Goal: Obtain resource: Download file/media

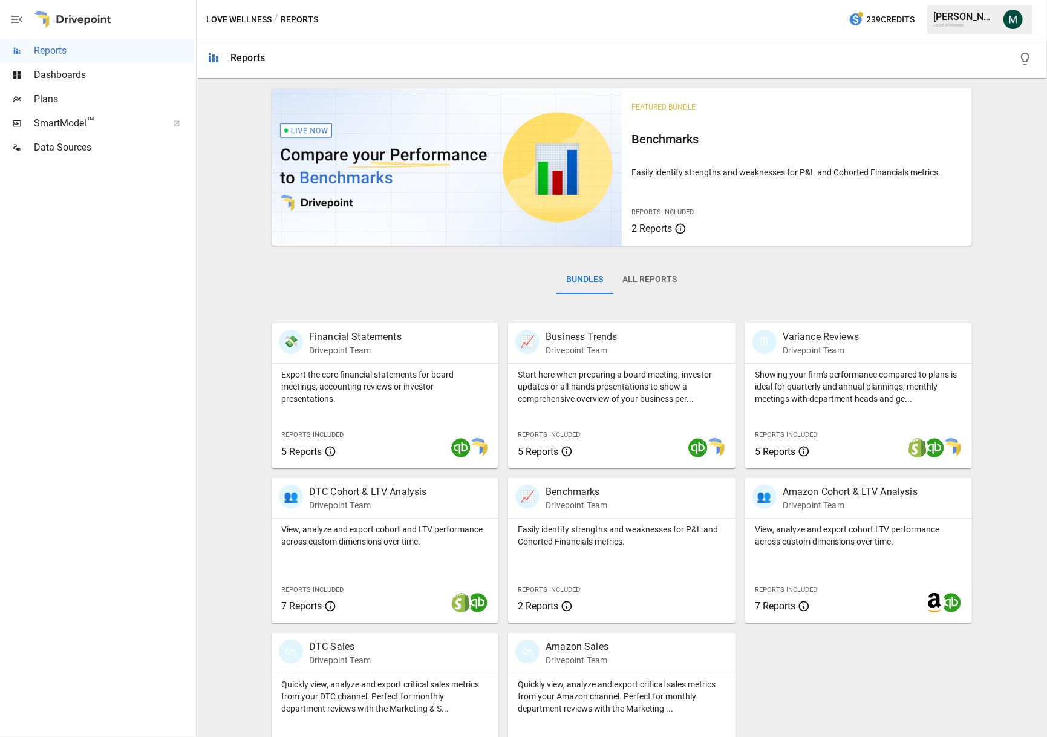
click at [65, 77] on span "Dashboards" at bounding box center [114, 75] width 160 height 15
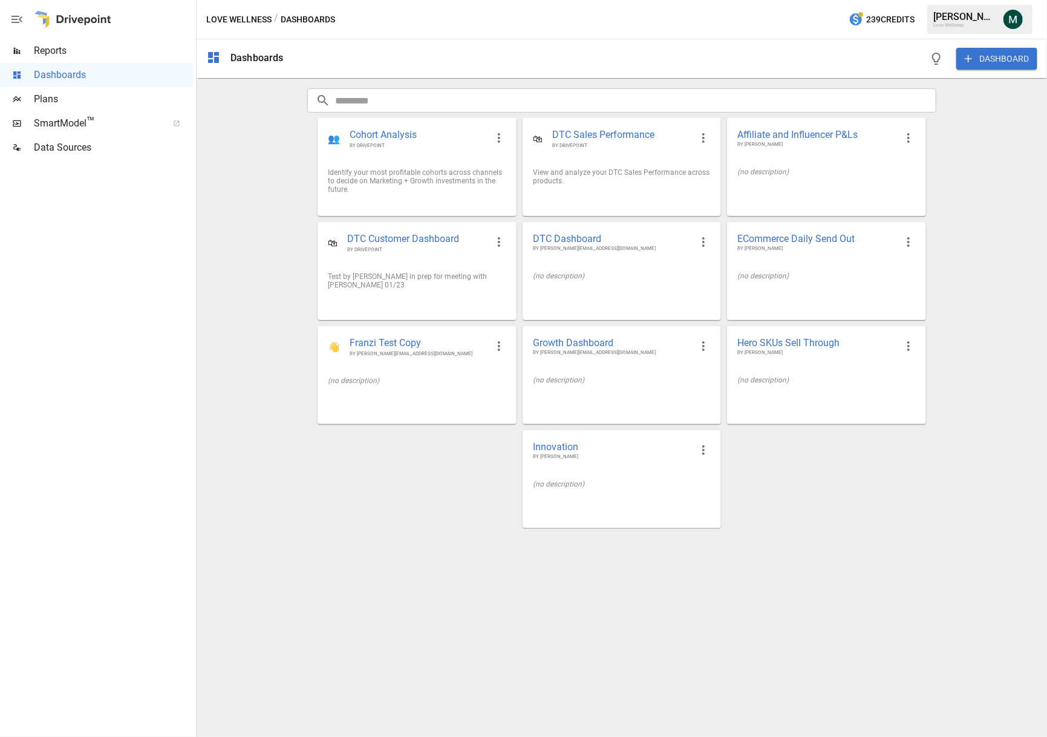
click at [87, 53] on span "Reports" at bounding box center [114, 51] width 160 height 15
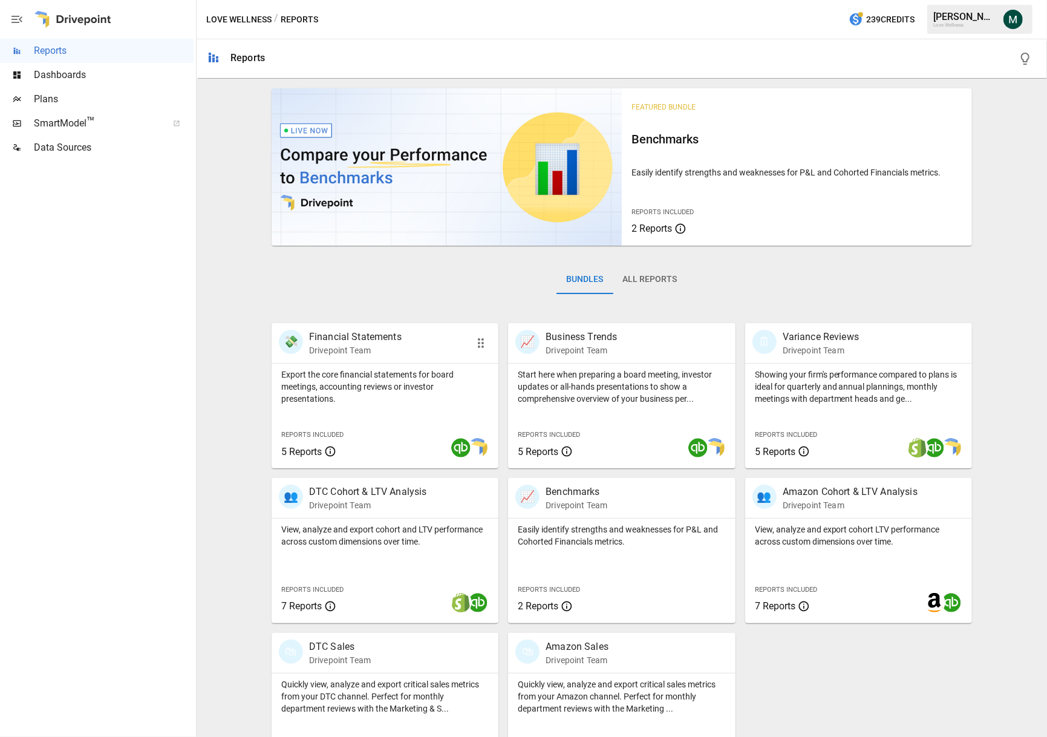
scroll to position [45, 0]
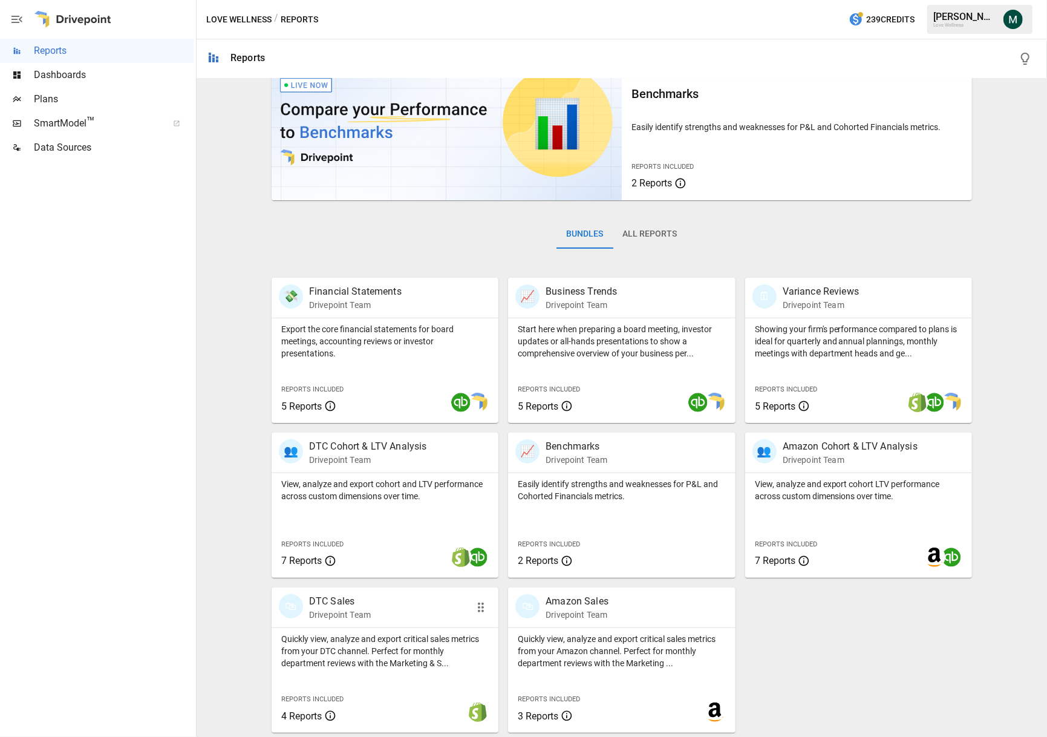
click at [338, 605] on p "DTC Sales" at bounding box center [340, 601] width 62 height 15
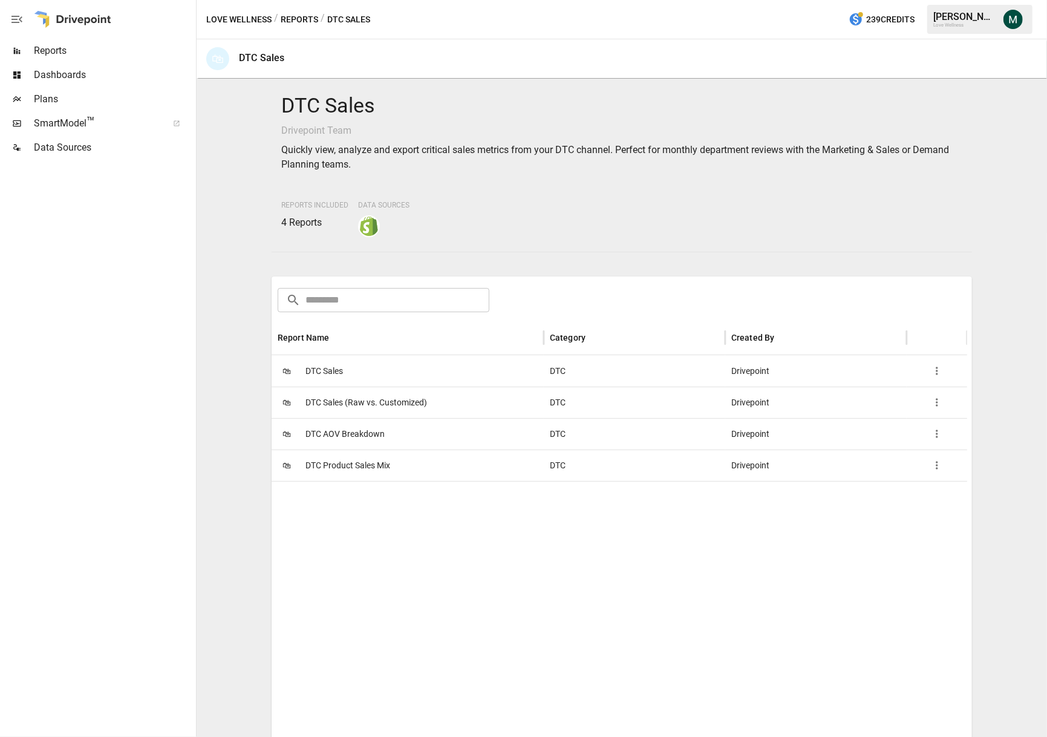
click at [347, 467] on span "DTC Product Sales Mix" at bounding box center [348, 465] width 85 height 31
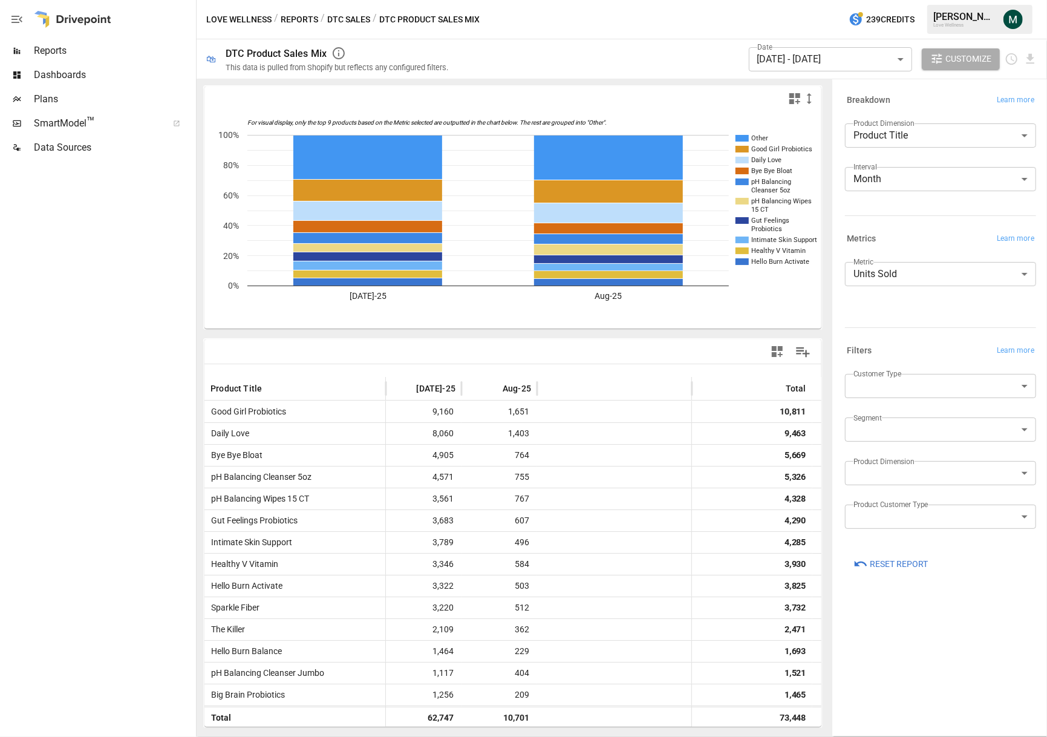
click at [581, 39] on div "Date [DATE] - [DATE] ****** ​ Customize" at bounding box center [750, 58] width 575 height 39
click at [79, 47] on span "Reports" at bounding box center [114, 51] width 160 height 15
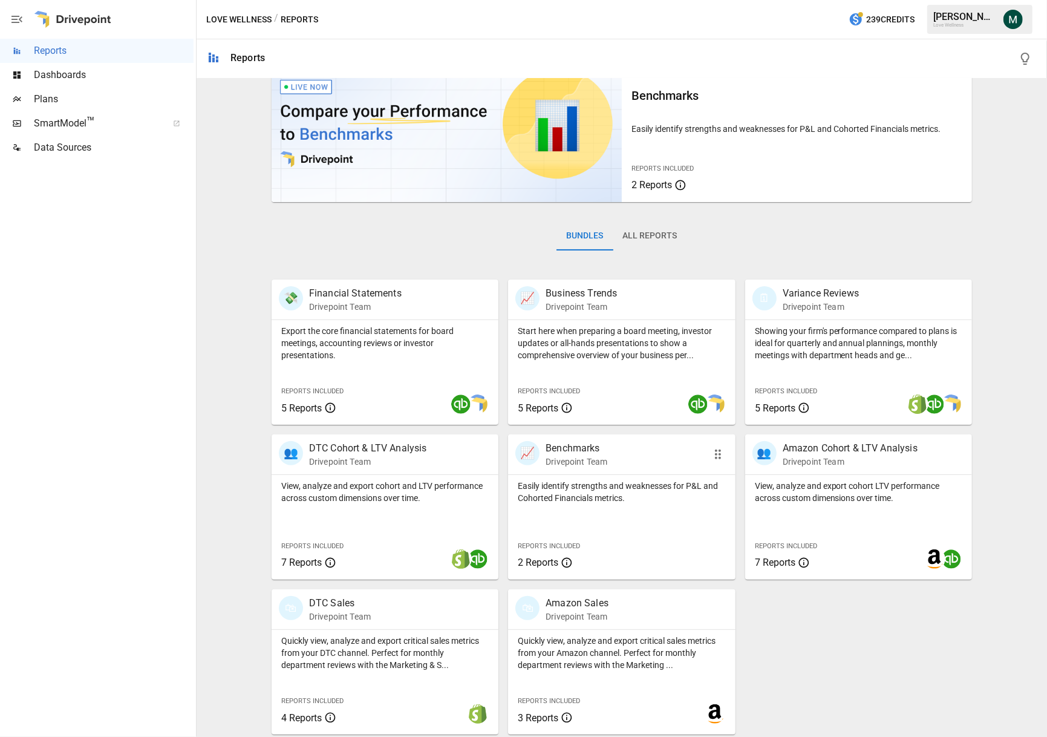
scroll to position [45, 0]
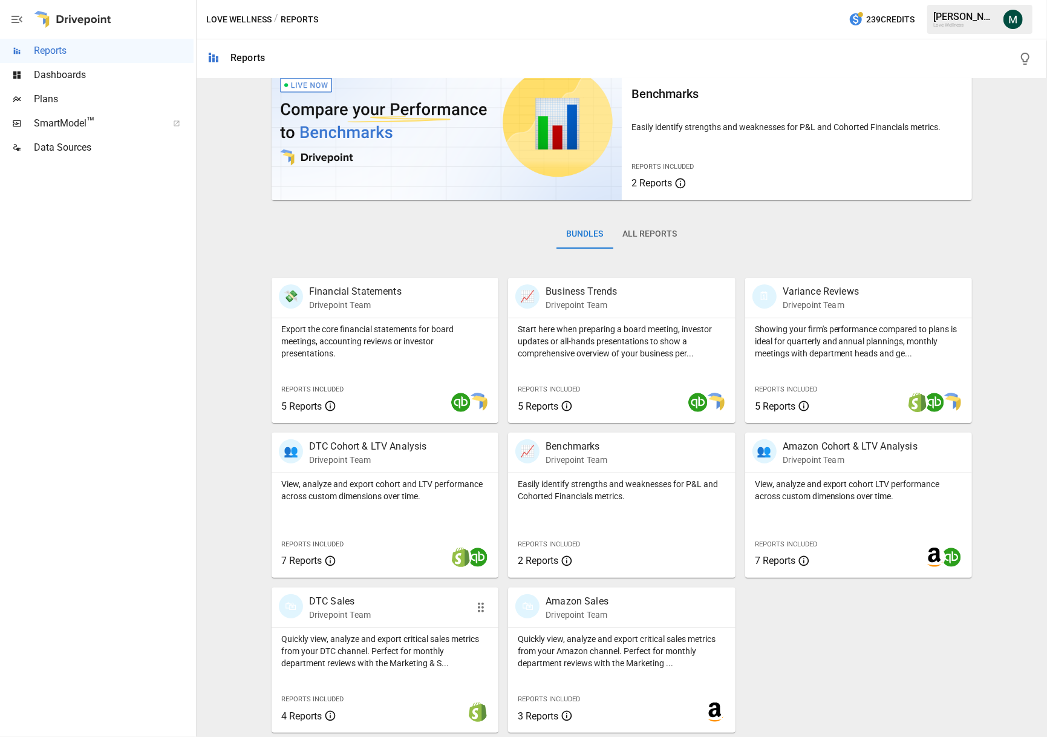
click at [341, 598] on p "DTC Sales" at bounding box center [340, 601] width 62 height 15
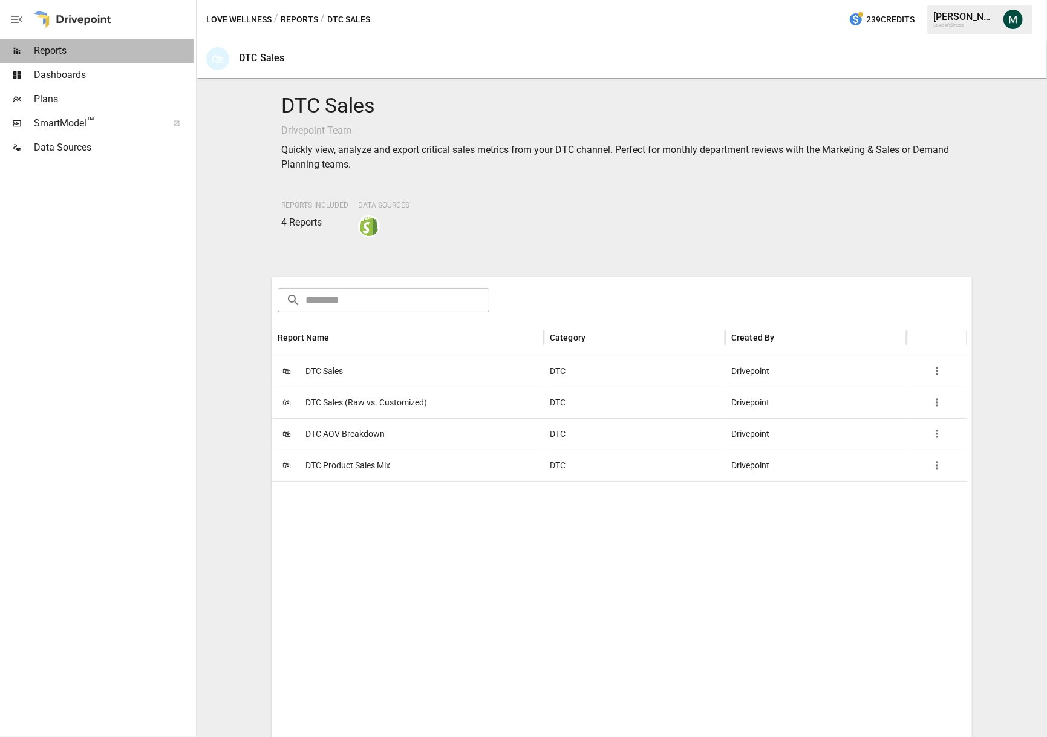
click at [99, 50] on span "Reports" at bounding box center [114, 51] width 160 height 15
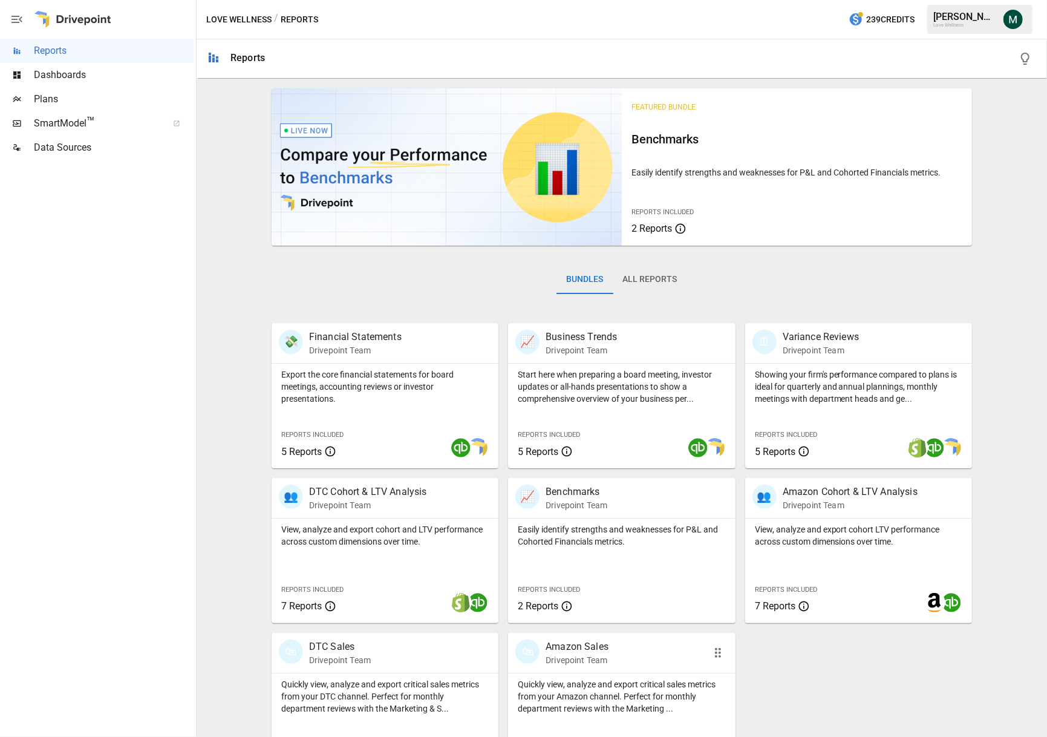
click at [591, 657] on p "Drivepoint Team" at bounding box center [577, 660] width 63 height 12
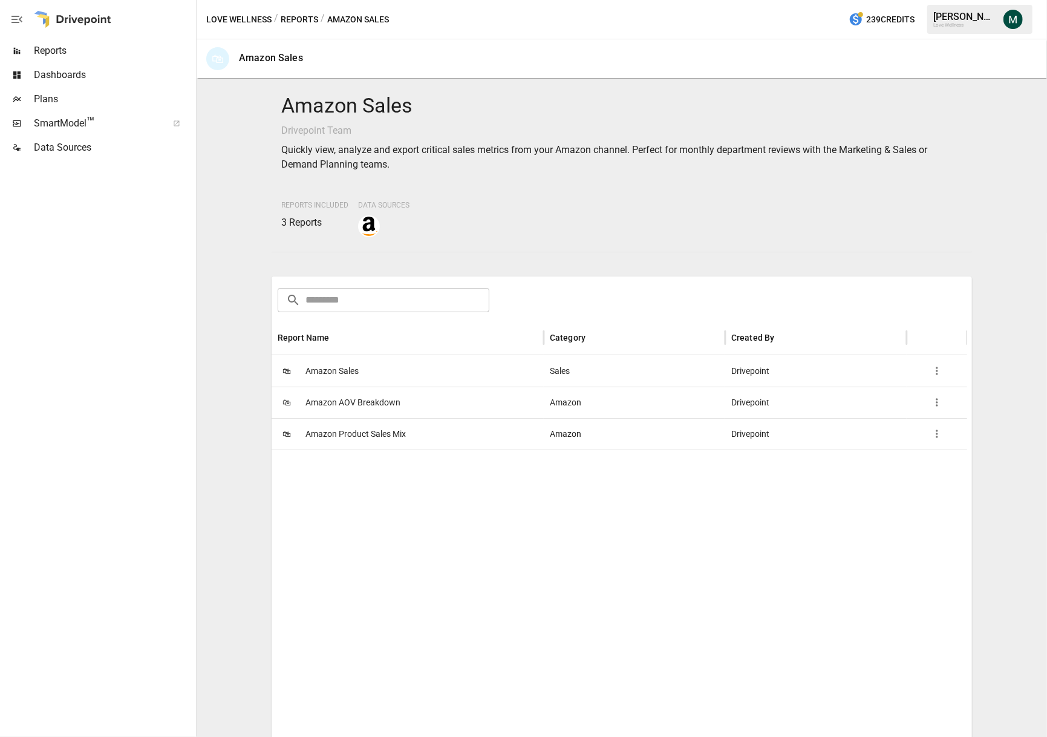
click at [344, 362] on span "Amazon Sales" at bounding box center [332, 371] width 53 height 31
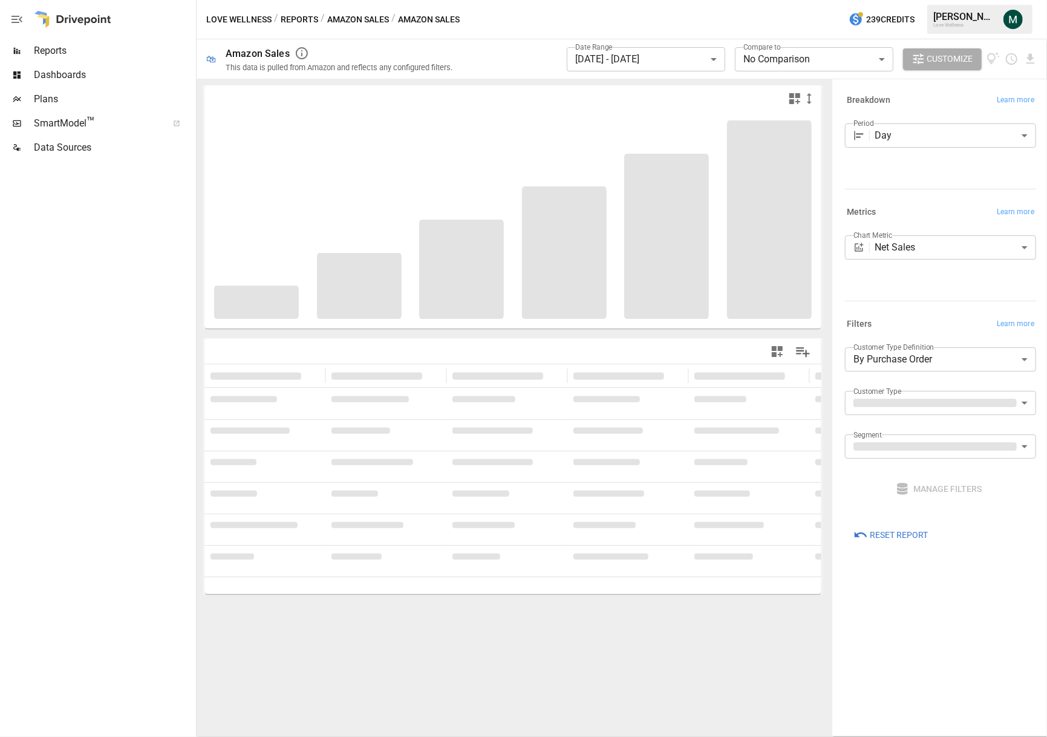
click at [670, 0] on body "**********" at bounding box center [523, 0] width 1047 height 0
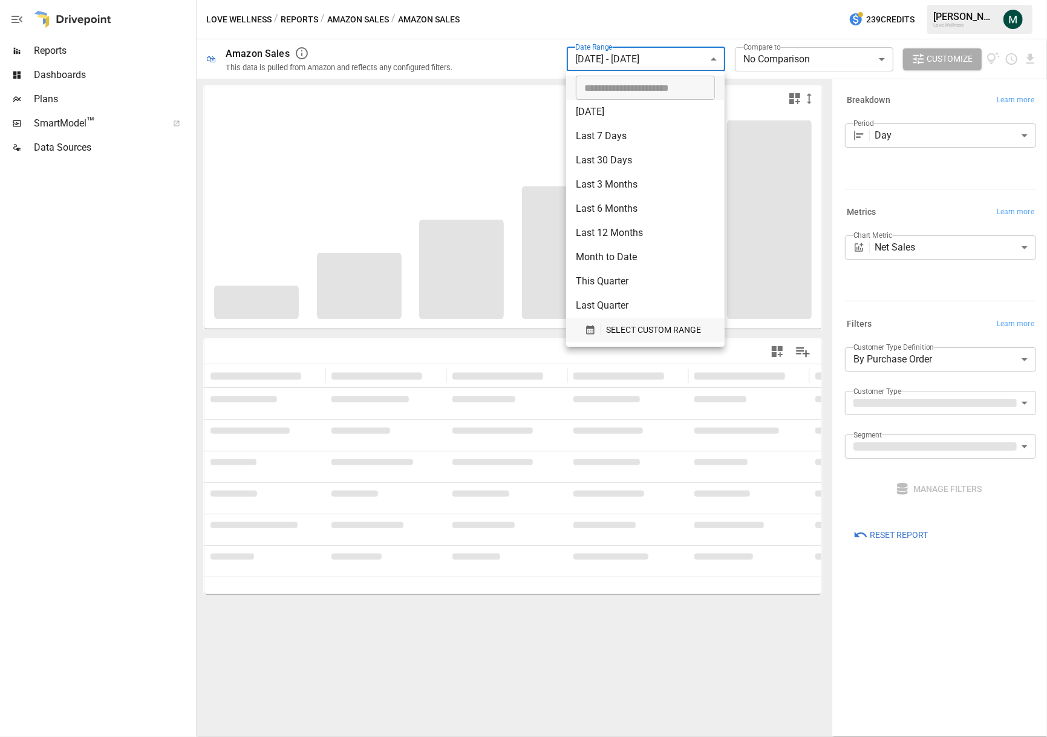
click at [603, 329] on div "SELECT CUSTOM RANGE" at bounding box center [645, 330] width 121 height 15
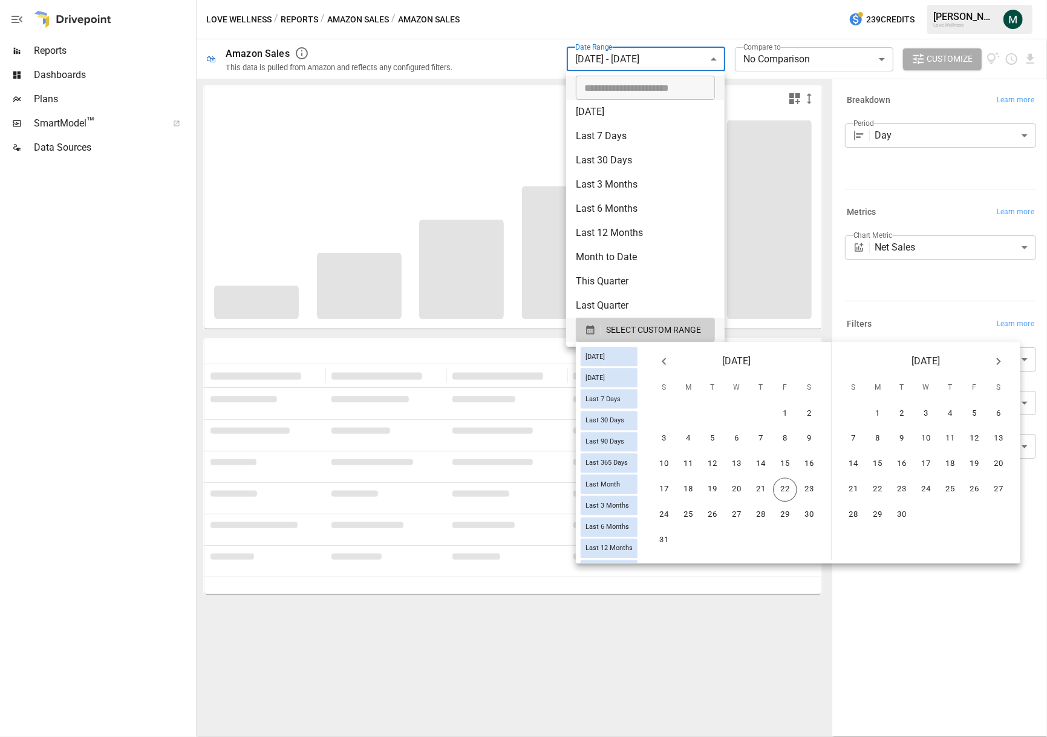
click at [672, 358] on icon "Previous month" at bounding box center [664, 361] width 15 height 15
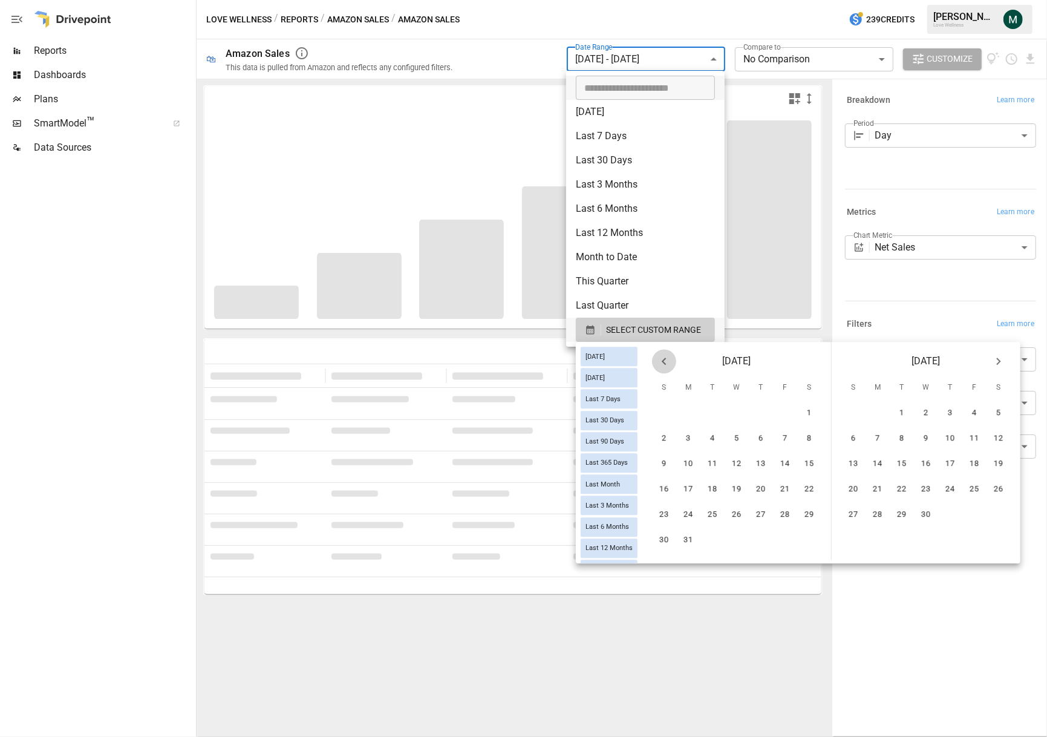
click at [672, 358] on icon "Previous month" at bounding box center [664, 361] width 15 height 15
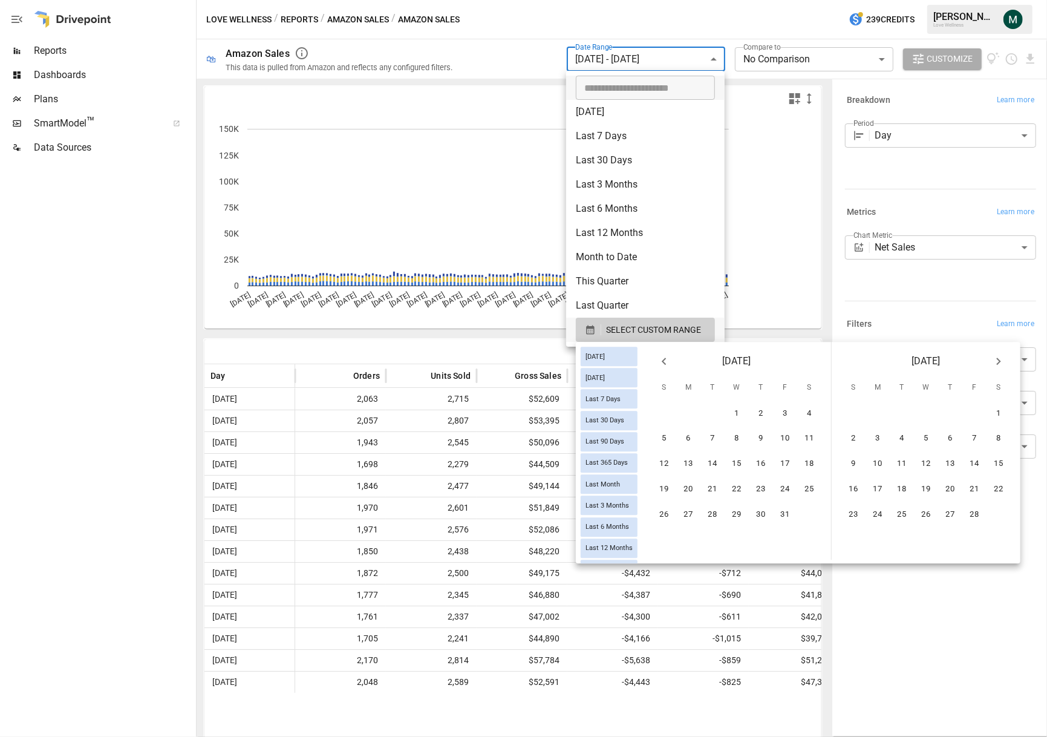
click at [125, 64] on div at bounding box center [523, 368] width 1047 height 737
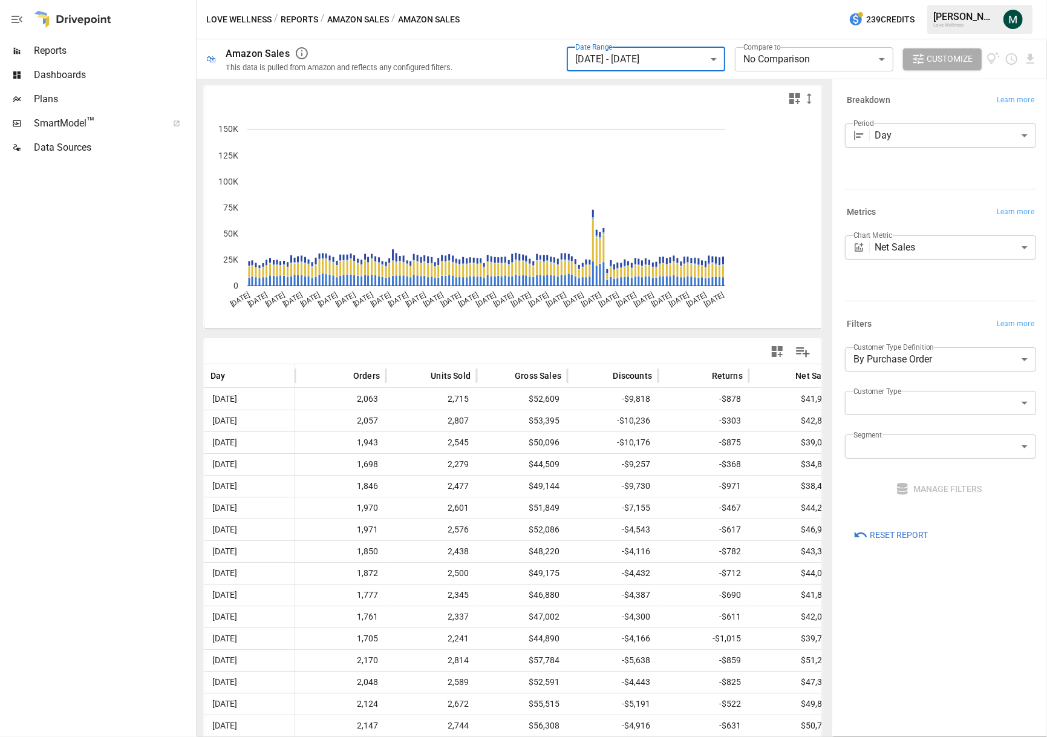
click at [99, 56] on div "​ [DATE] [DATE] Last 7 Days Last 30 Days Last 90 Days Last 365 Days Last Month …" at bounding box center [523, 368] width 1047 height 737
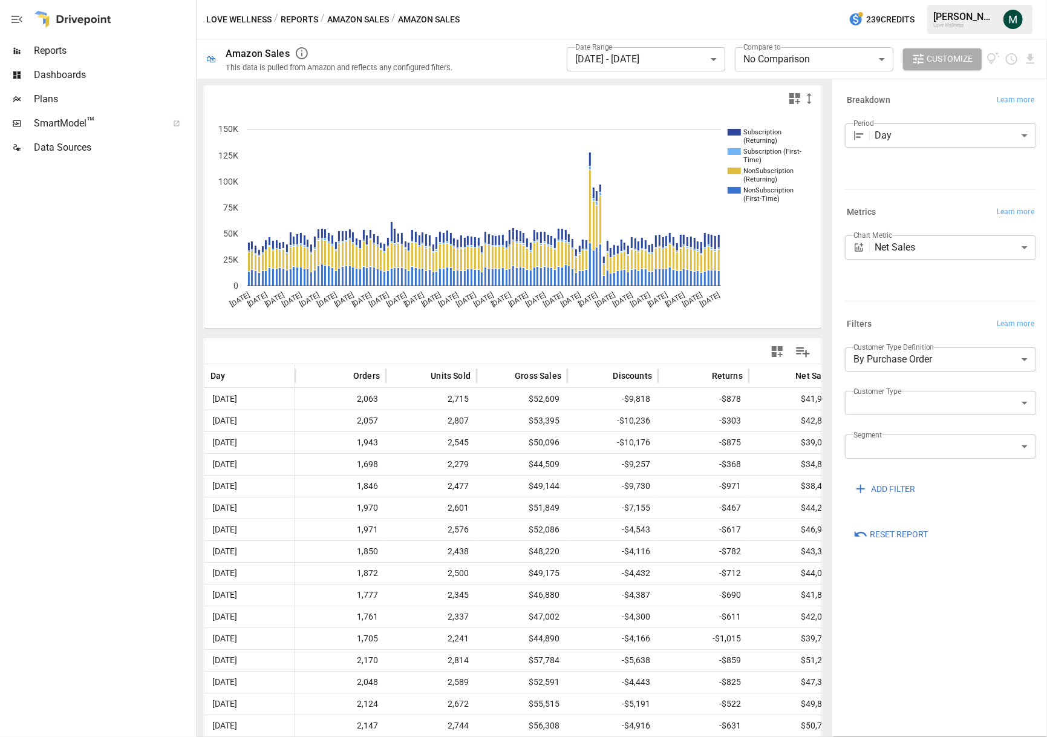
click at [75, 56] on span "Reports" at bounding box center [114, 51] width 160 height 15
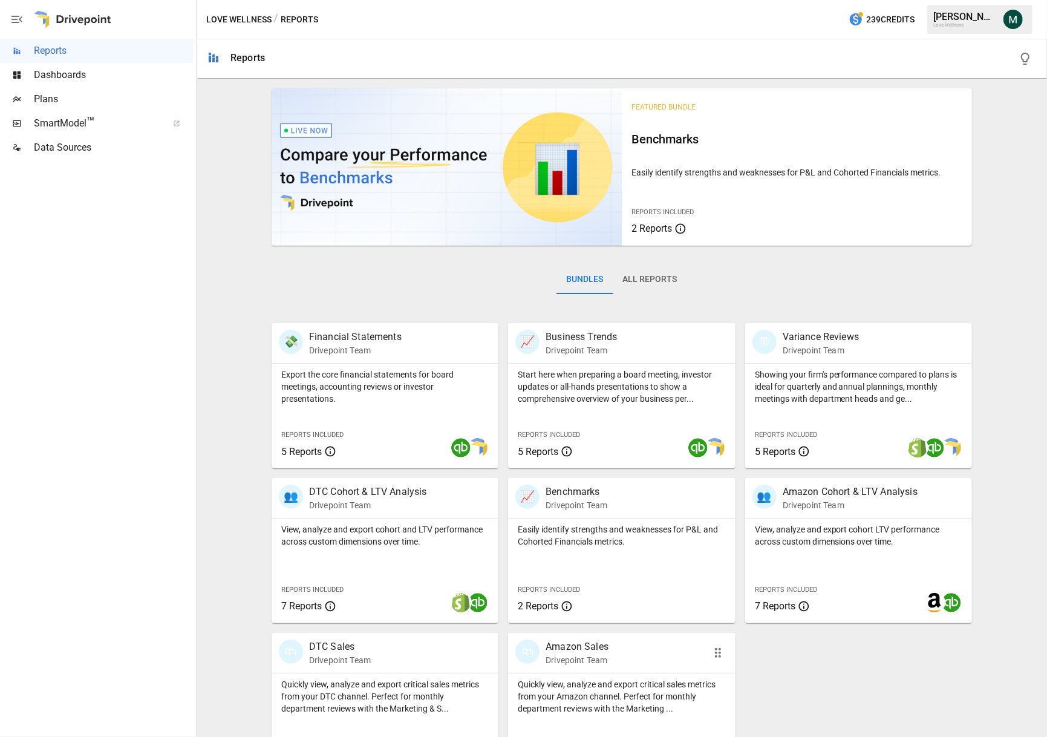
click at [604, 646] on p "Amazon Sales" at bounding box center [577, 647] width 63 height 15
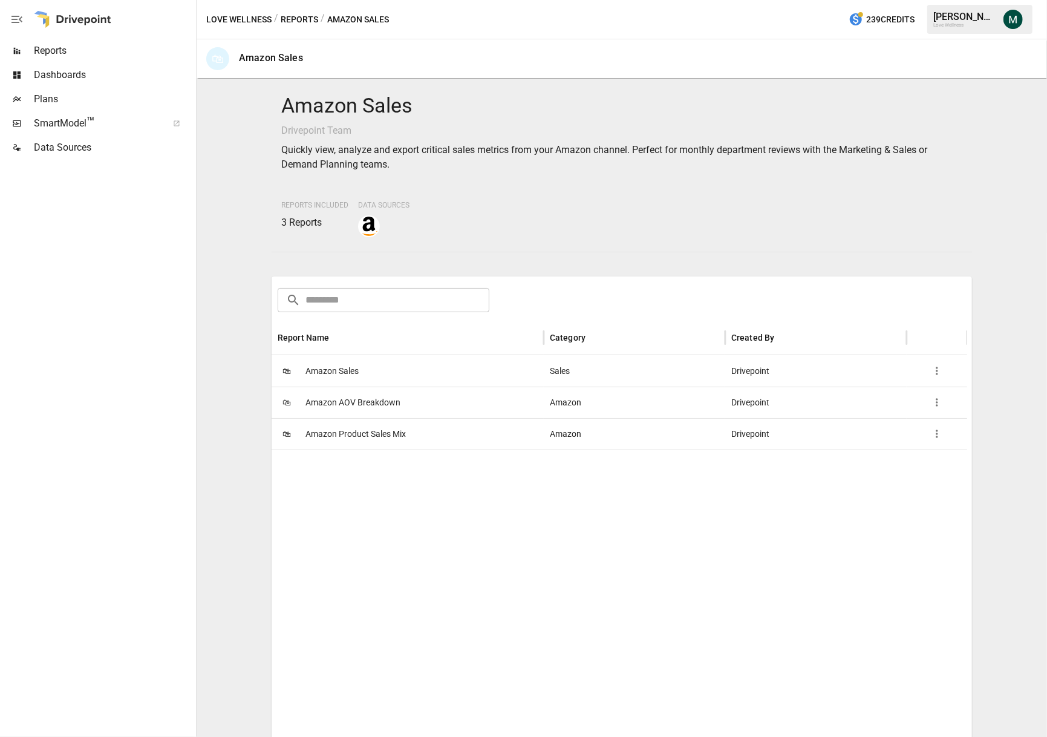
click at [357, 438] on span "Amazon Product Sales Mix" at bounding box center [356, 434] width 100 height 31
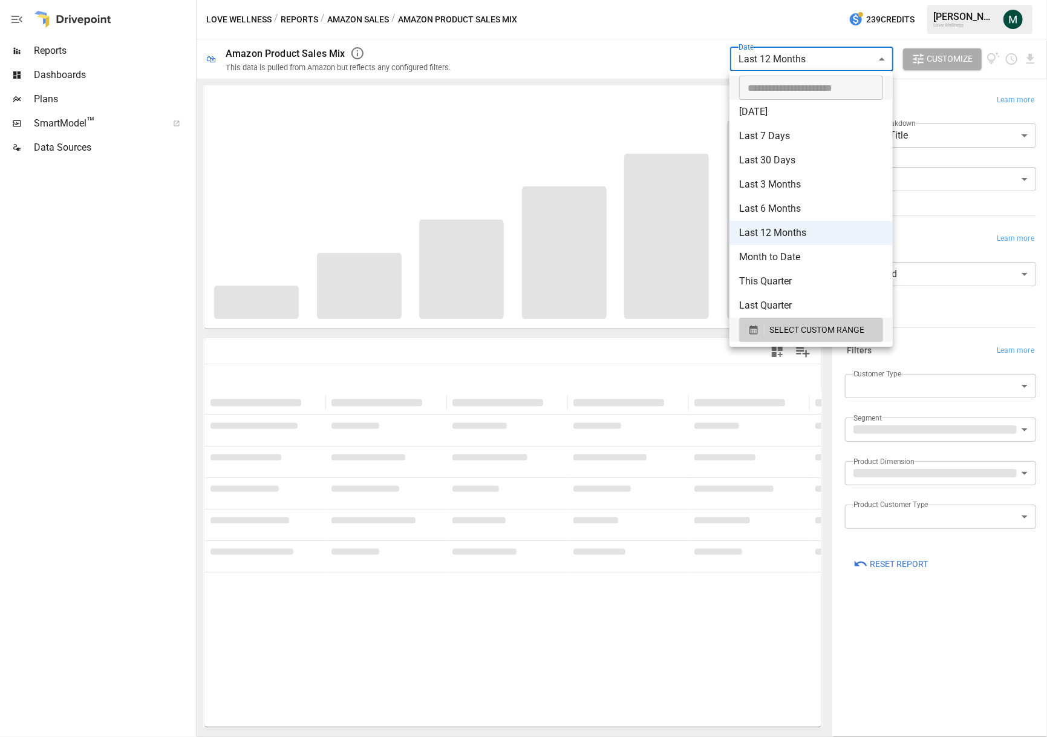
click at [807, 0] on body "**********" at bounding box center [523, 0] width 1047 height 0
click at [787, 330] on span "SELECT CUSTOM RANGE" at bounding box center [817, 330] width 95 height 15
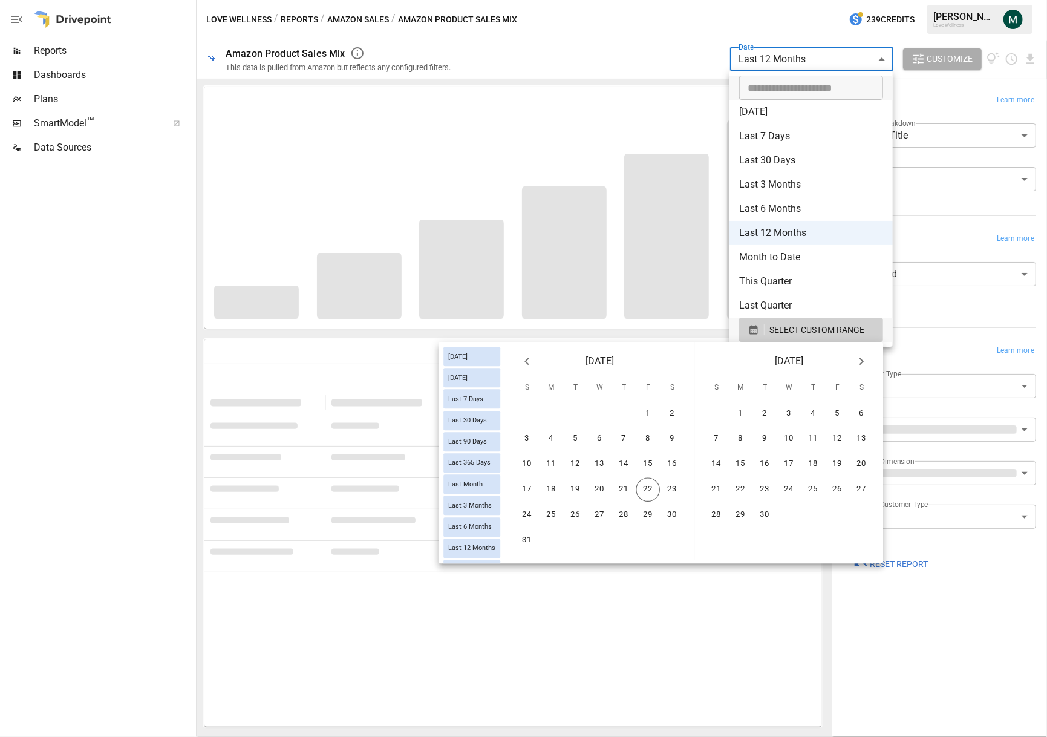
click at [527, 360] on icon "Previous month" at bounding box center [527, 361] width 4 height 7
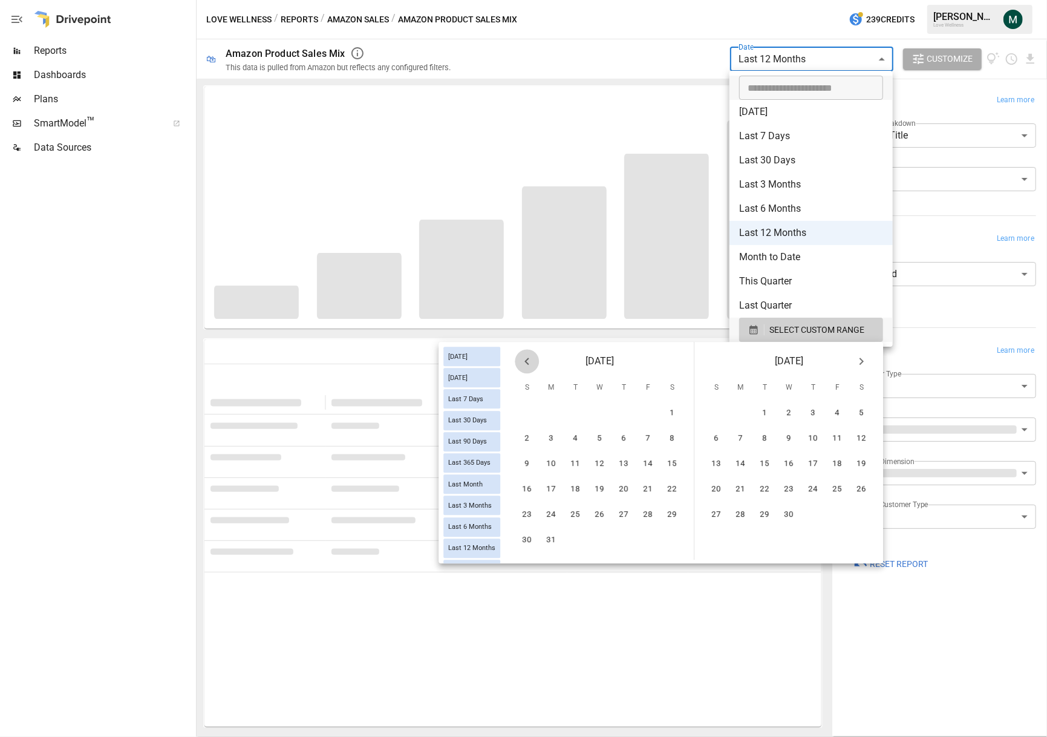
click at [527, 360] on icon "Previous month" at bounding box center [527, 361] width 4 height 7
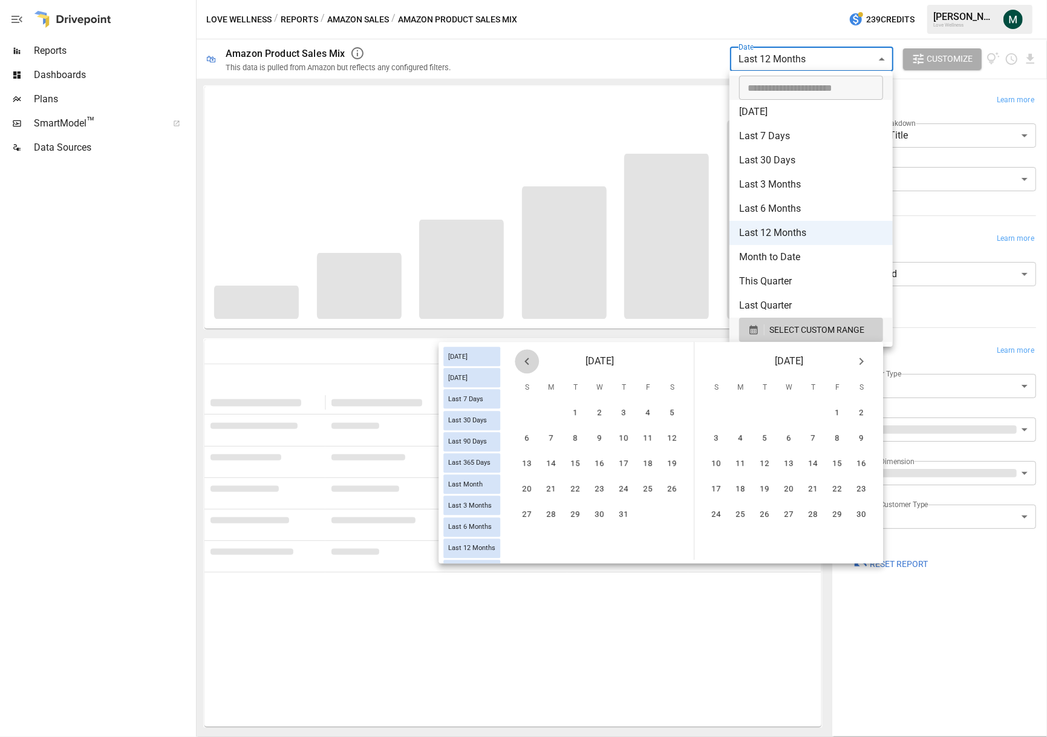
click at [527, 360] on icon "Previous month" at bounding box center [527, 361] width 4 height 7
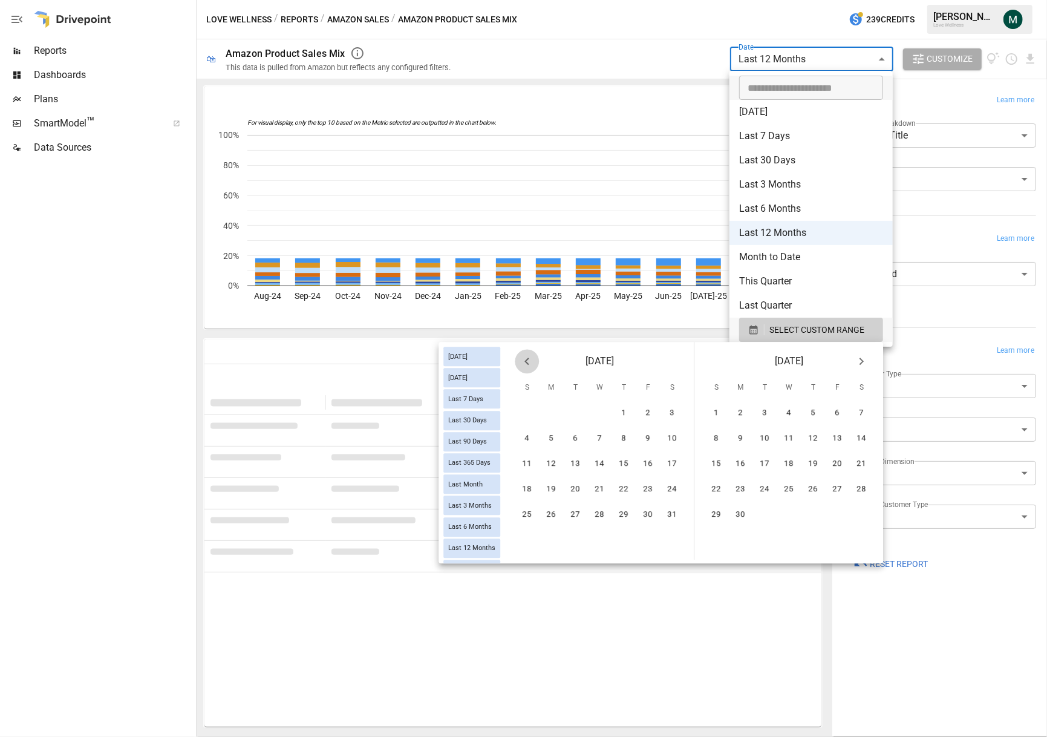
click at [527, 360] on icon "Previous month" at bounding box center [527, 361] width 4 height 7
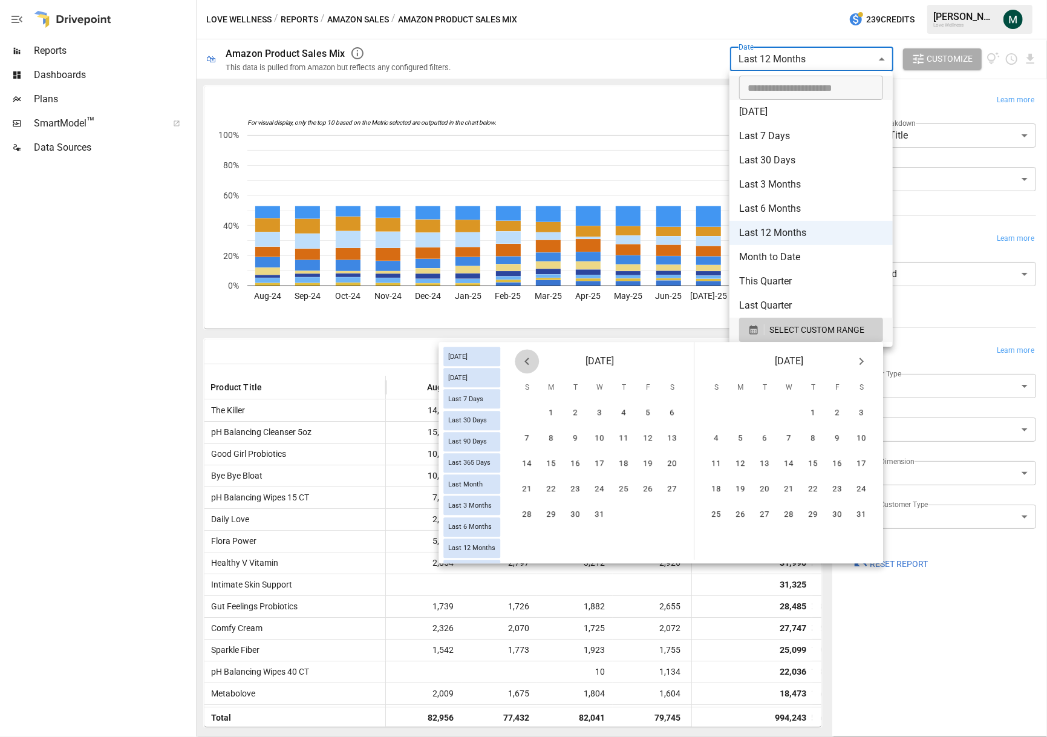
click at [527, 360] on icon "Previous month" at bounding box center [527, 361] width 4 height 7
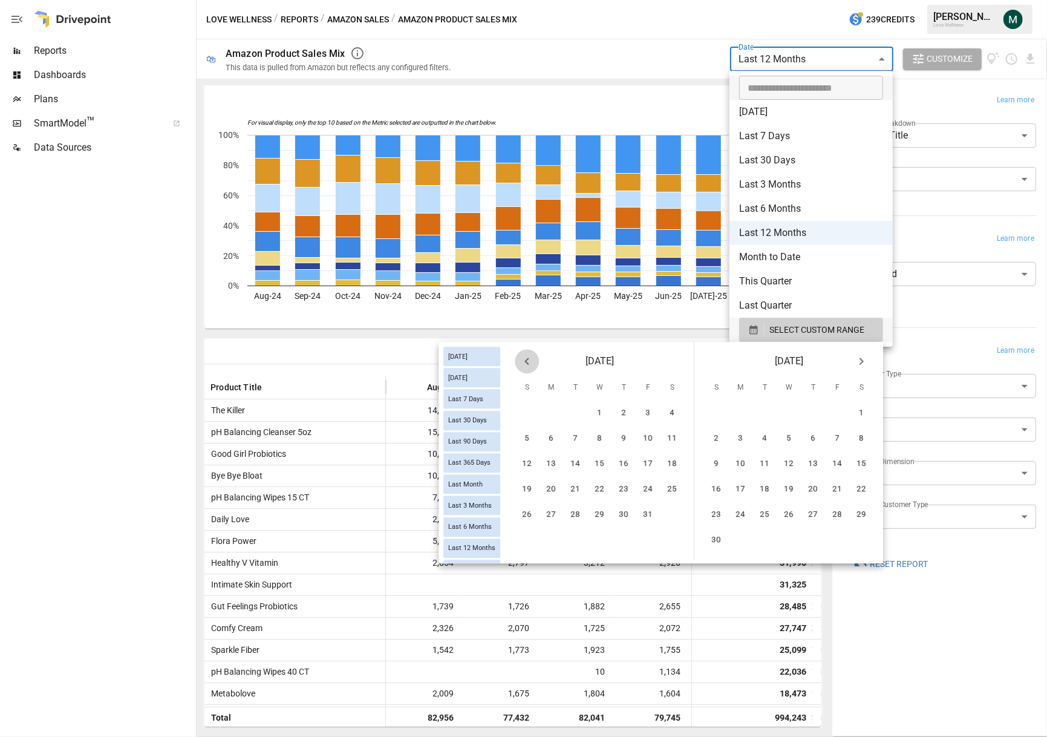
click at [527, 360] on icon "Previous month" at bounding box center [527, 361] width 4 height 7
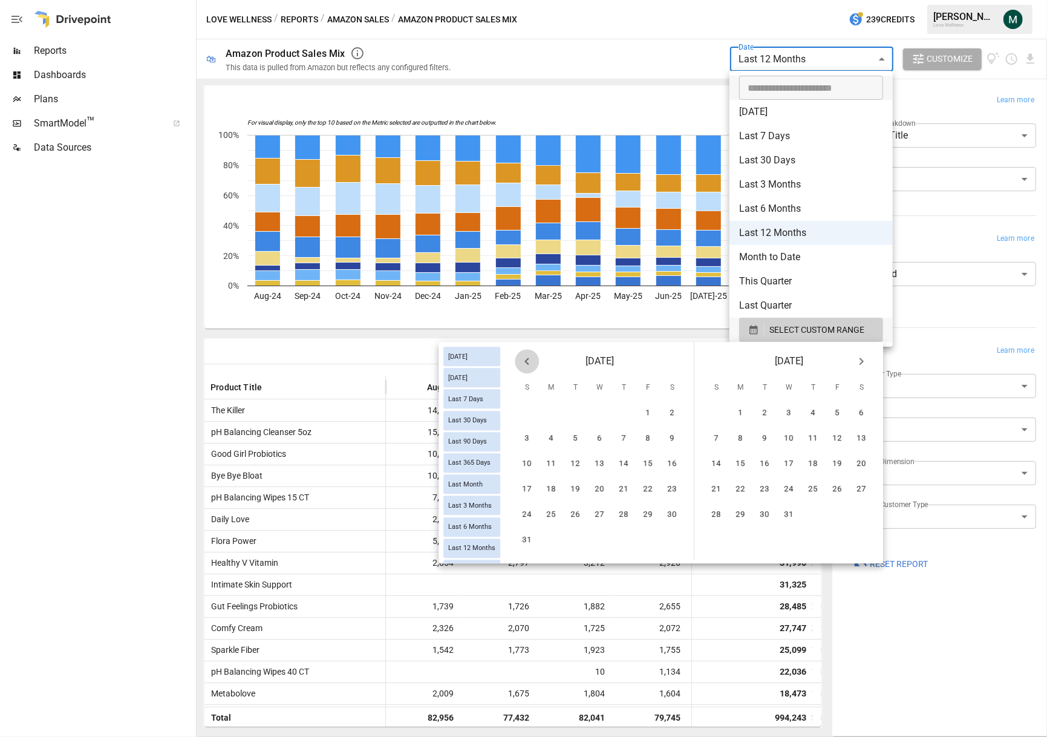
click at [527, 360] on icon "Previous month" at bounding box center [527, 361] width 4 height 7
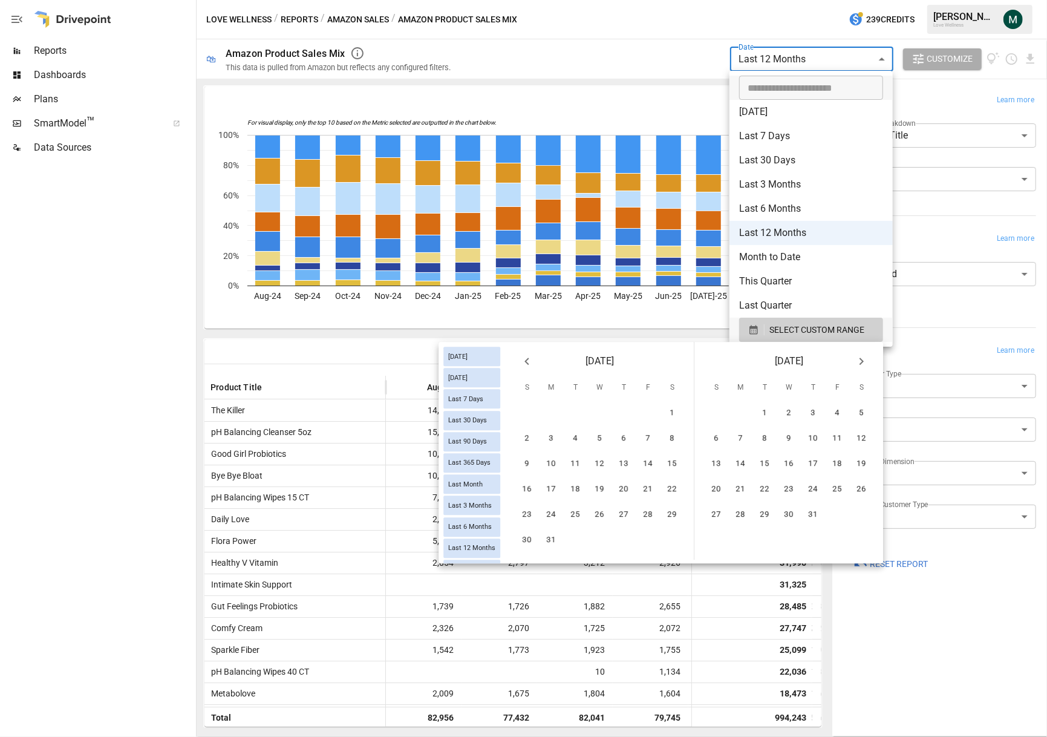
click at [527, 360] on icon "Previous month" at bounding box center [527, 361] width 4 height 7
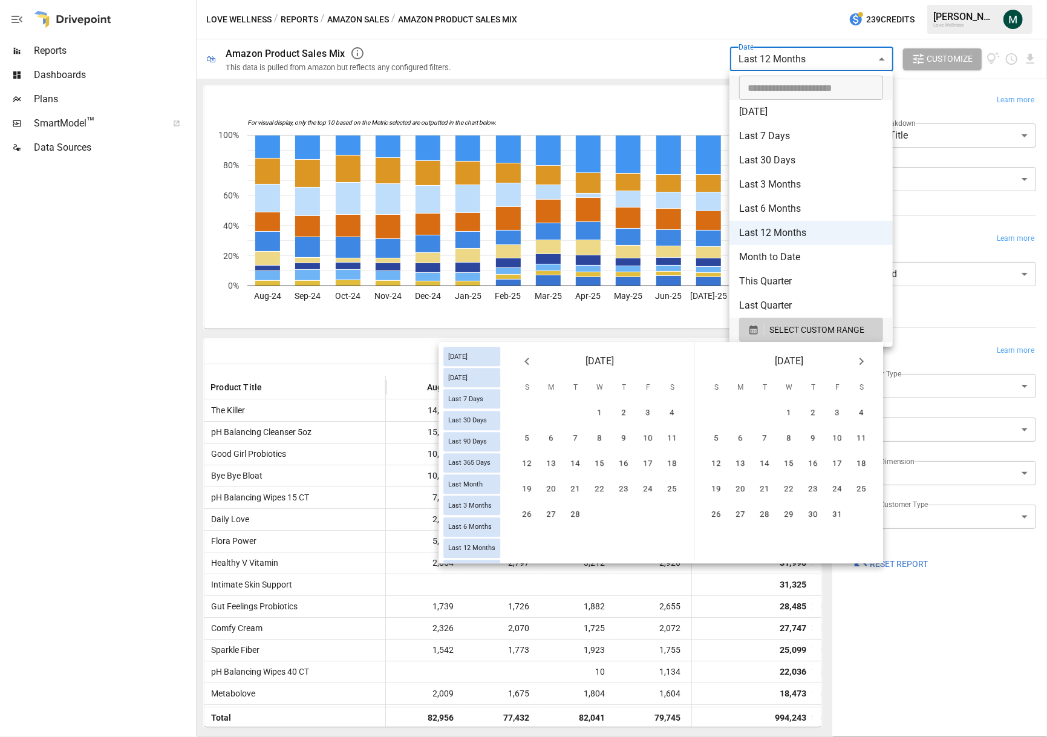
click at [527, 360] on icon "Previous month" at bounding box center [527, 361] width 4 height 7
click at [721, 416] on button "1" at bounding box center [717, 414] width 24 height 24
click at [869, 362] on icon "Next month" at bounding box center [861, 361] width 15 height 15
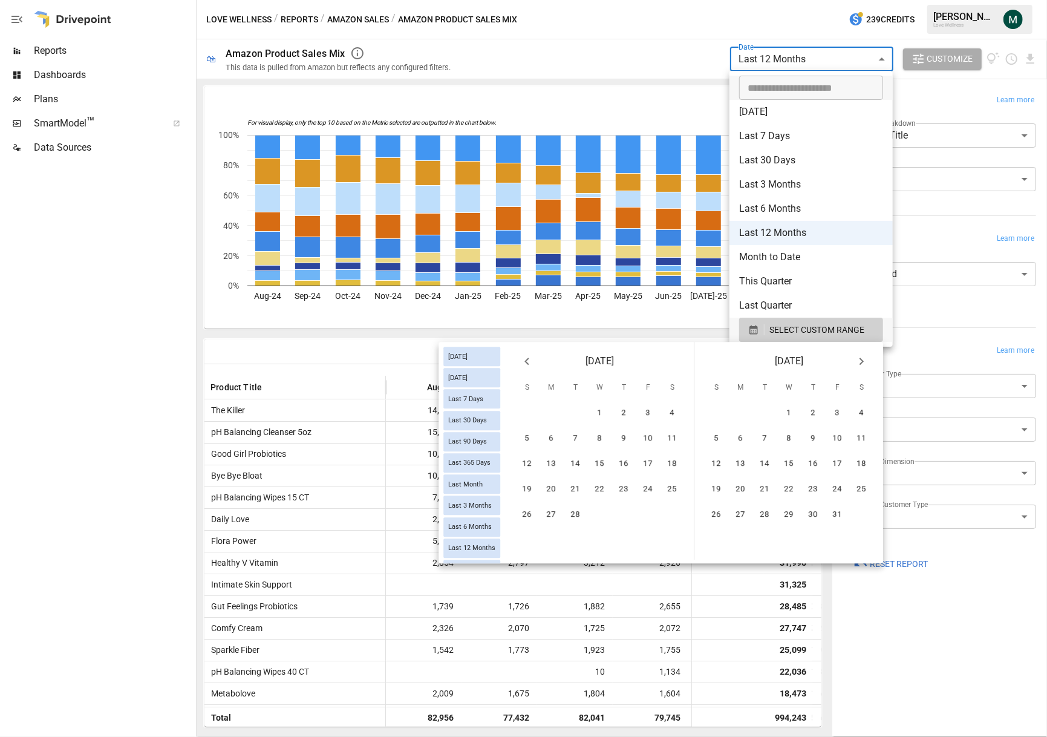
click at [869, 362] on icon "Next month" at bounding box center [861, 361] width 15 height 15
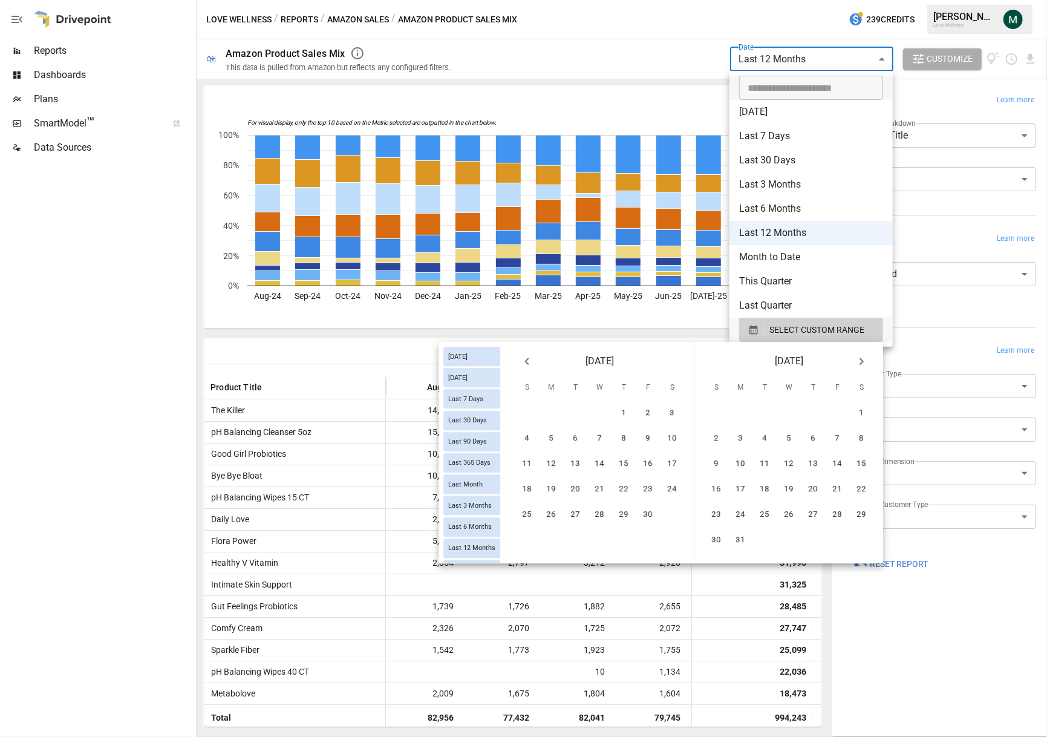
click at [869, 362] on icon "Next month" at bounding box center [861, 361] width 15 height 15
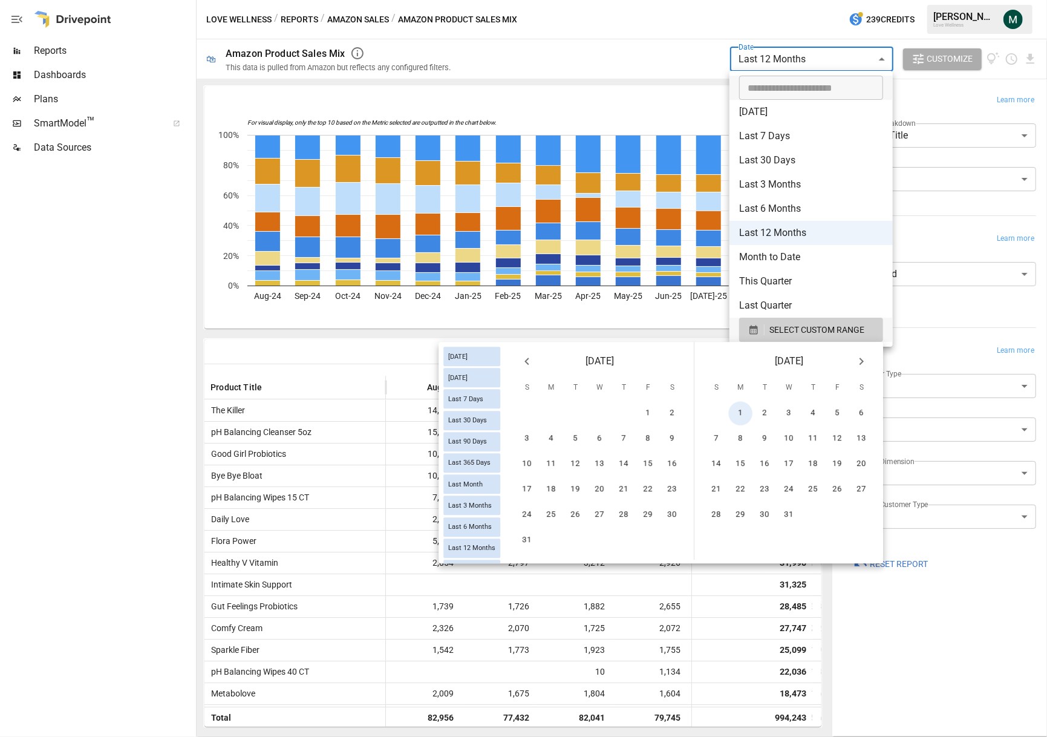
click at [869, 362] on icon "Next month" at bounding box center [861, 361] width 15 height 15
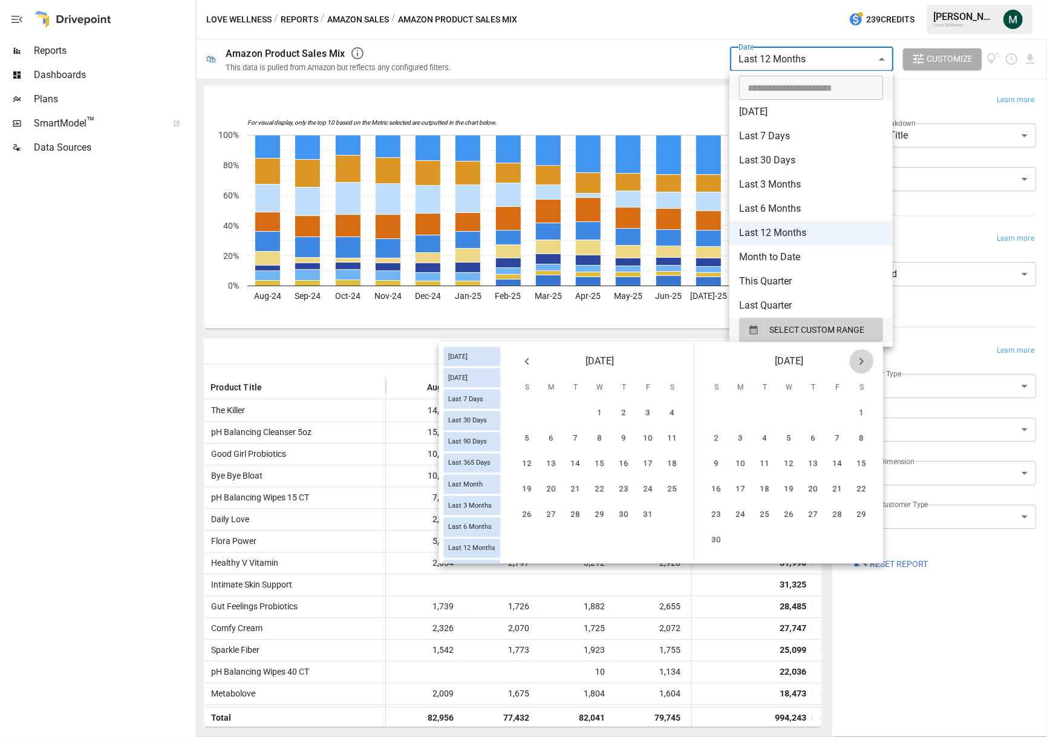
click at [869, 362] on icon "Next month" at bounding box center [861, 361] width 15 height 15
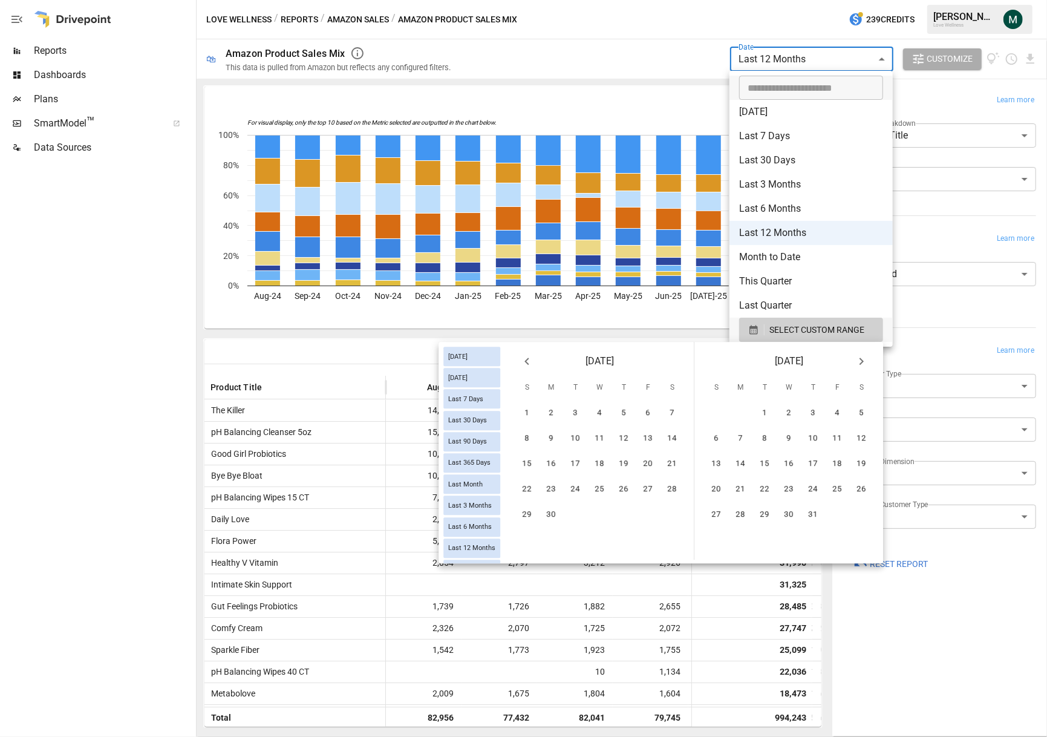
click at [869, 362] on icon "Next month" at bounding box center [861, 361] width 15 height 15
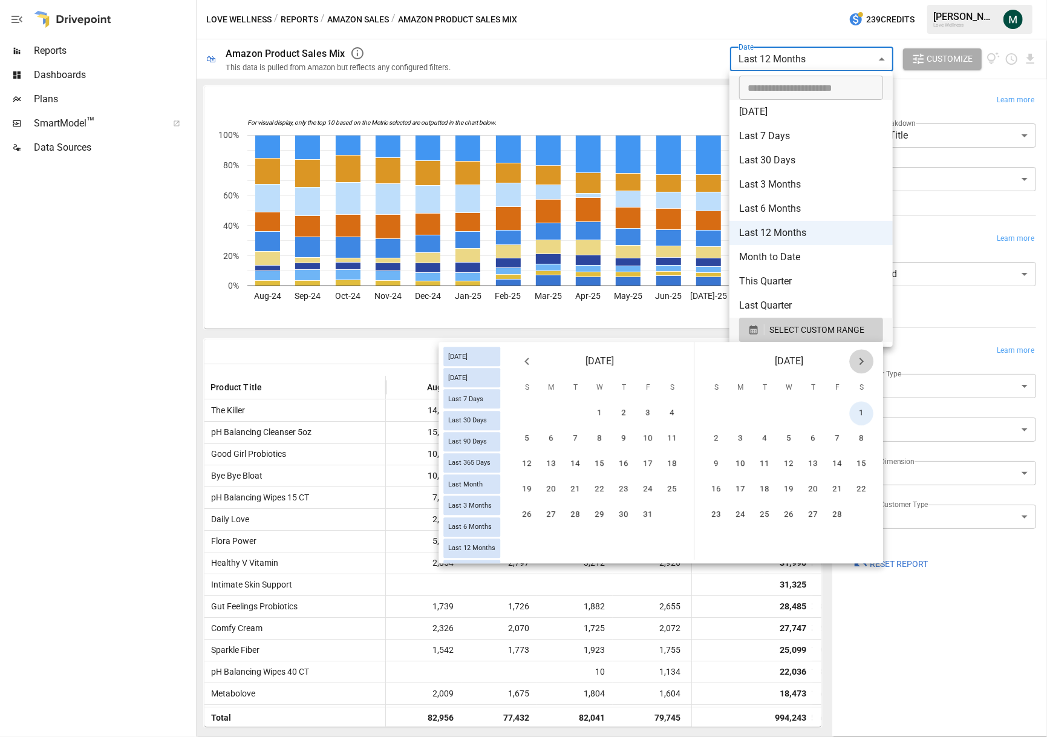
click at [869, 362] on icon "Next month" at bounding box center [861, 361] width 15 height 15
click at [858, 365] on icon "Next month" at bounding box center [861, 361] width 15 height 15
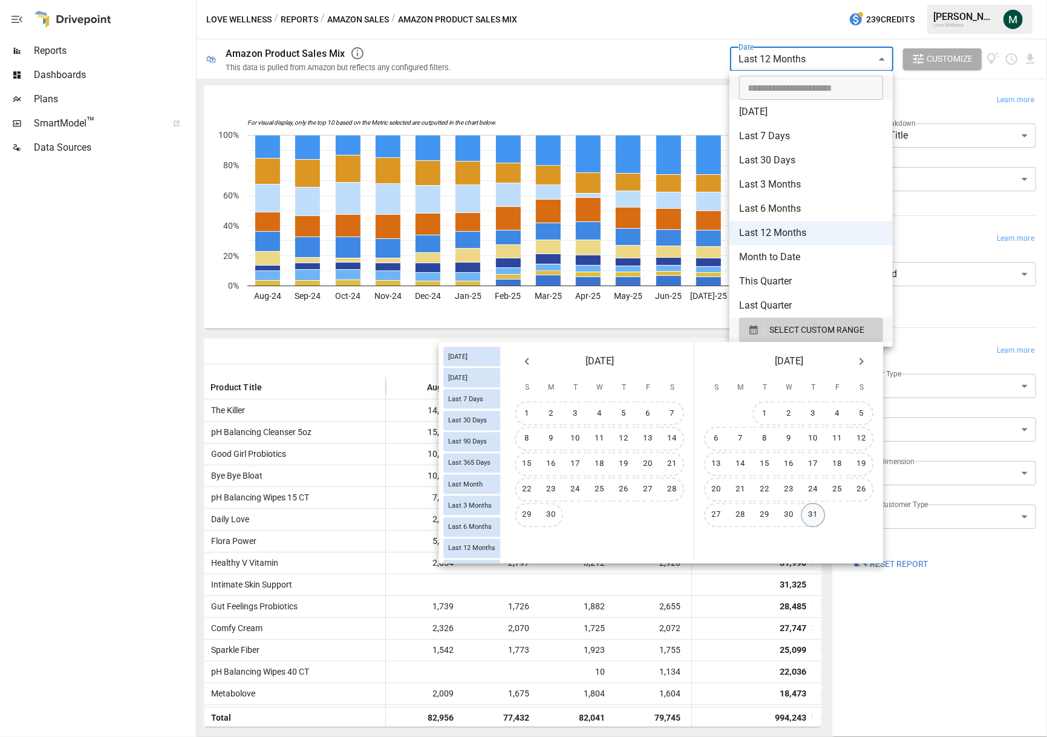
click at [816, 516] on button "31" at bounding box center [814, 515] width 24 height 24
type input "******"
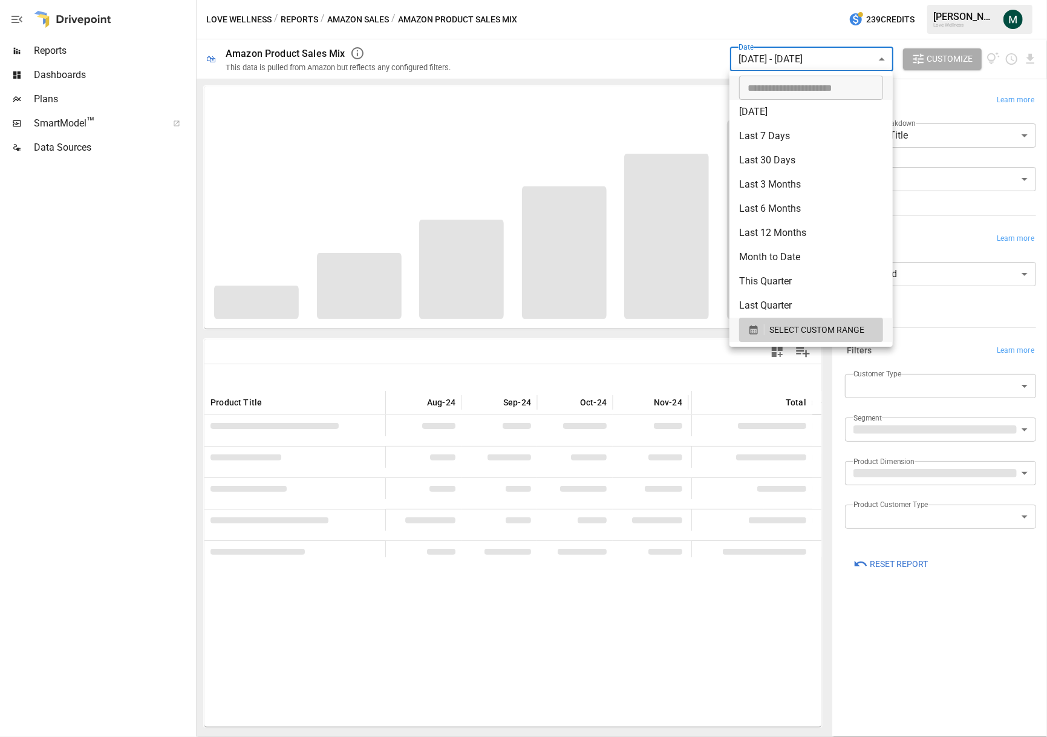
click at [661, 38] on div at bounding box center [523, 368] width 1047 height 737
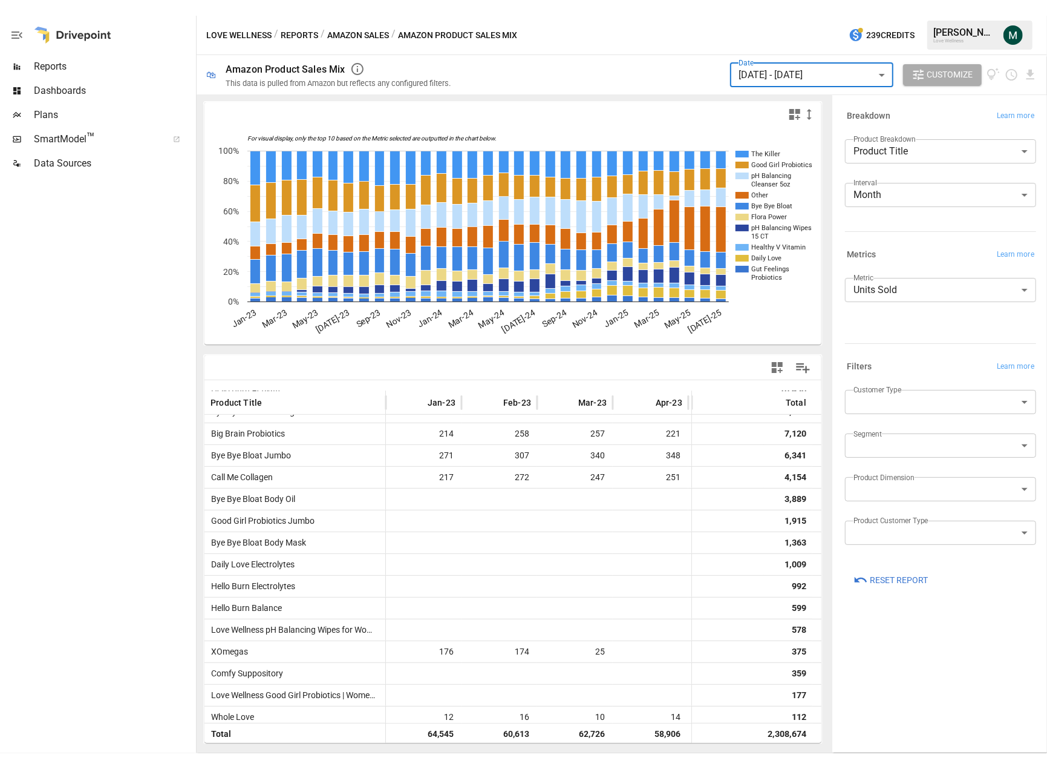
scroll to position [683, 0]
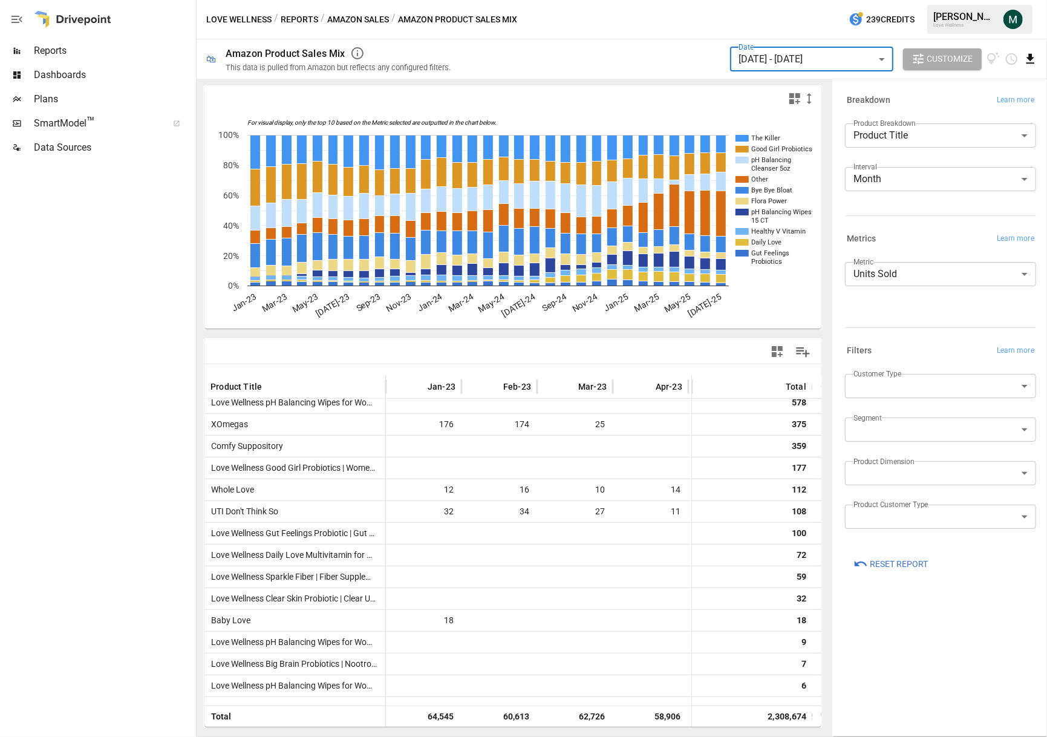
click at [1031, 57] on icon "Download report" at bounding box center [1031, 59] width 8 height 10
click at [992, 106] on li "Download as CSV" at bounding box center [990, 107] width 96 height 24
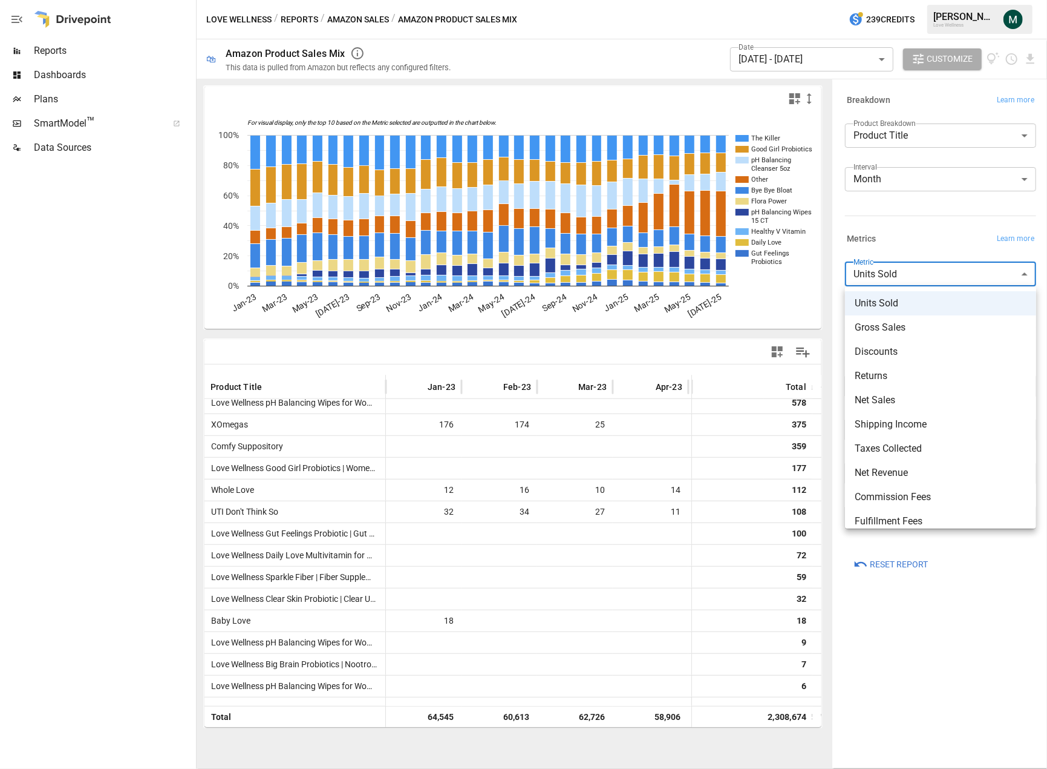
click at [897, 0] on body "Reports Dashboards Plans SmartModel ™ Data Sources Love Wellness / Reports / Am…" at bounding box center [523, 0] width 1047 height 0
click at [893, 331] on span "Gross Sales" at bounding box center [941, 327] width 172 height 15
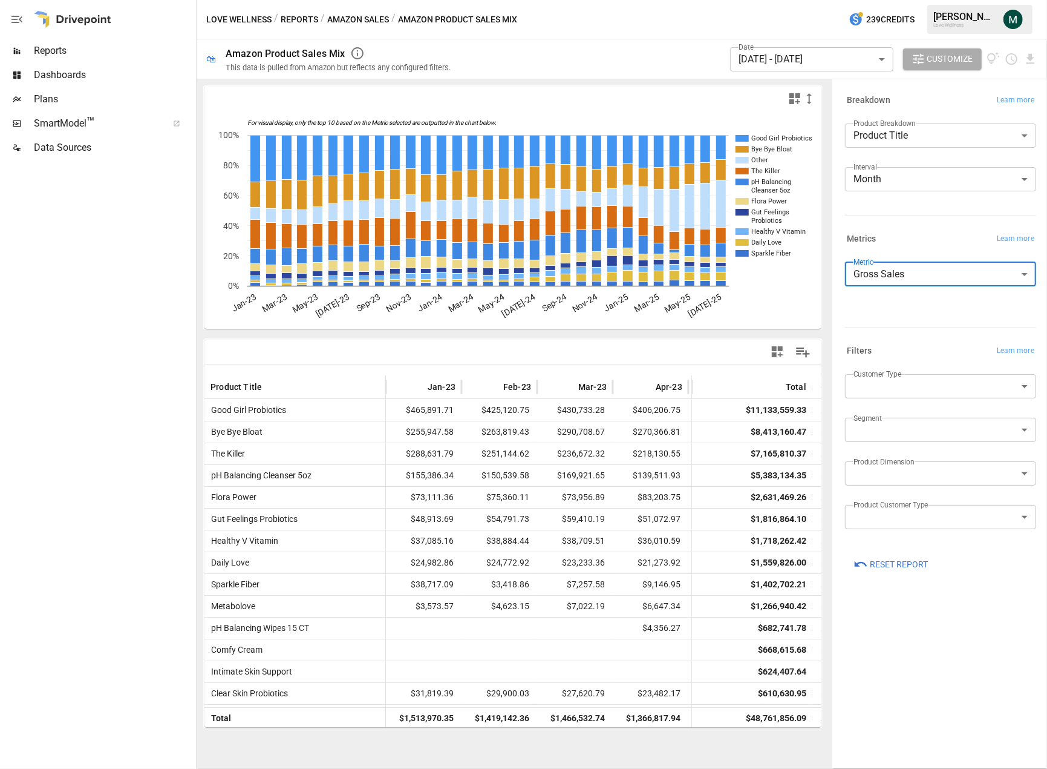
click at [916, 0] on body "Reports Dashboards Plans SmartModel ™ Data Sources Love Wellness / Reports / Am…" at bounding box center [523, 0] width 1047 height 0
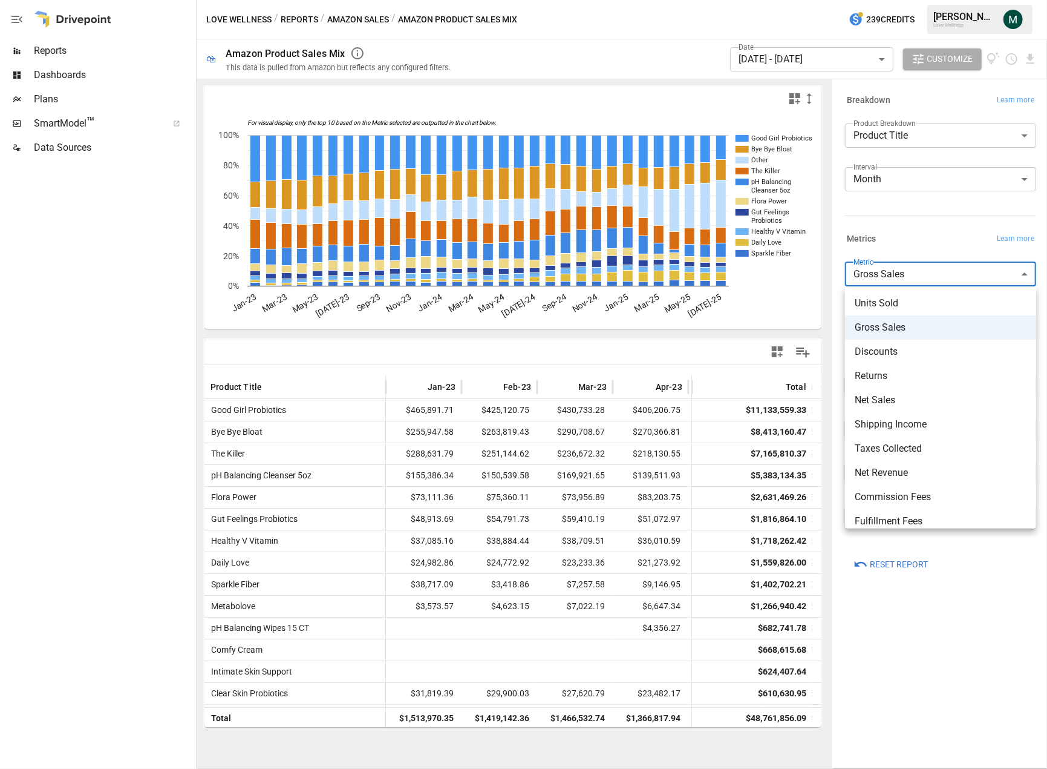
click at [913, 473] on span "Net Revenue" at bounding box center [941, 472] width 172 height 15
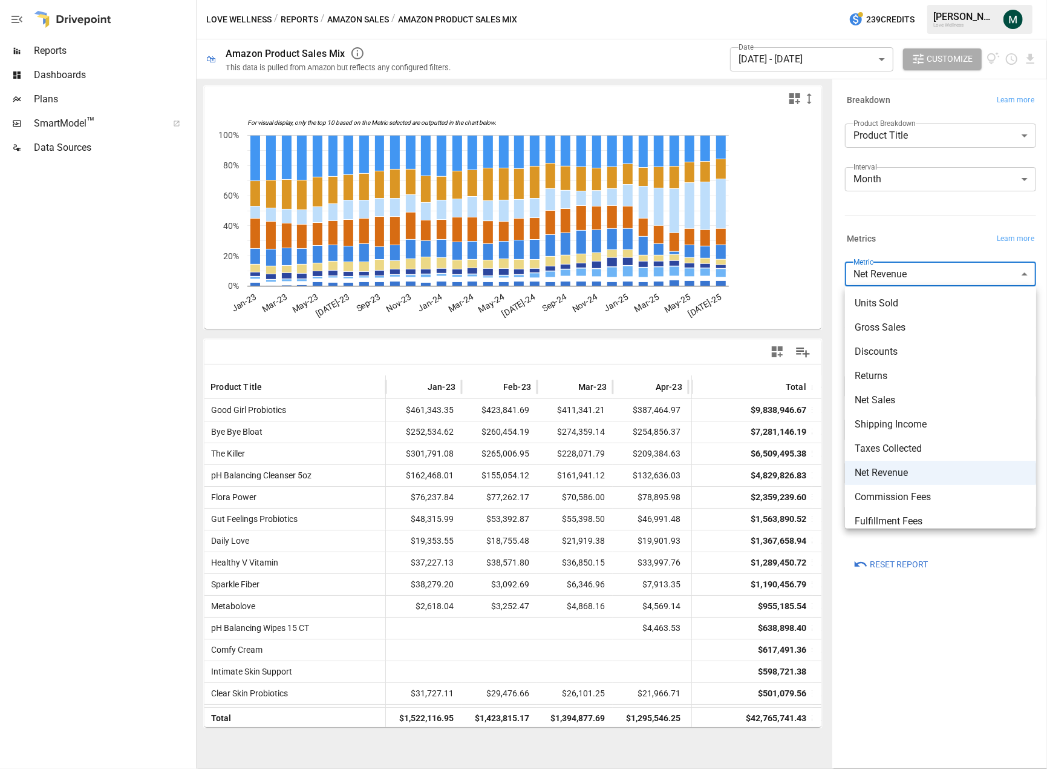
click at [937, 0] on body "Reports Dashboards Plans SmartModel ™ Data Sources Love Wellness / Reports / Am…" at bounding box center [523, 0] width 1047 height 0
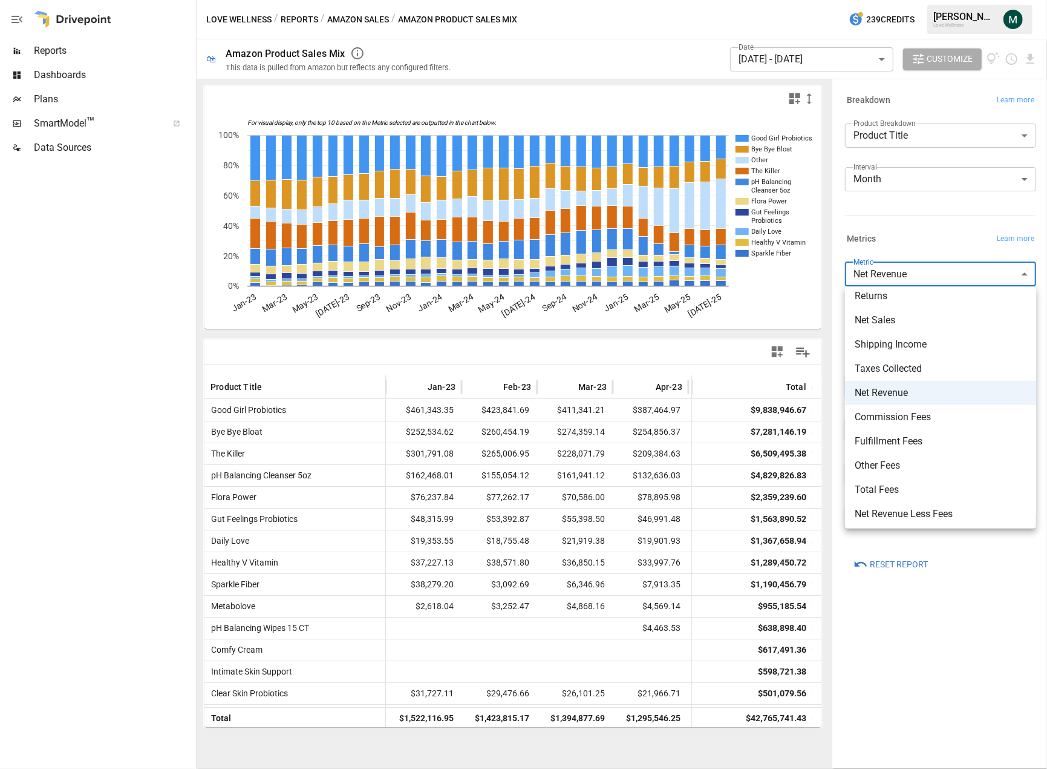
scroll to position [82, 0]
click at [914, 319] on span "Net Sales" at bounding box center [941, 317] width 172 height 15
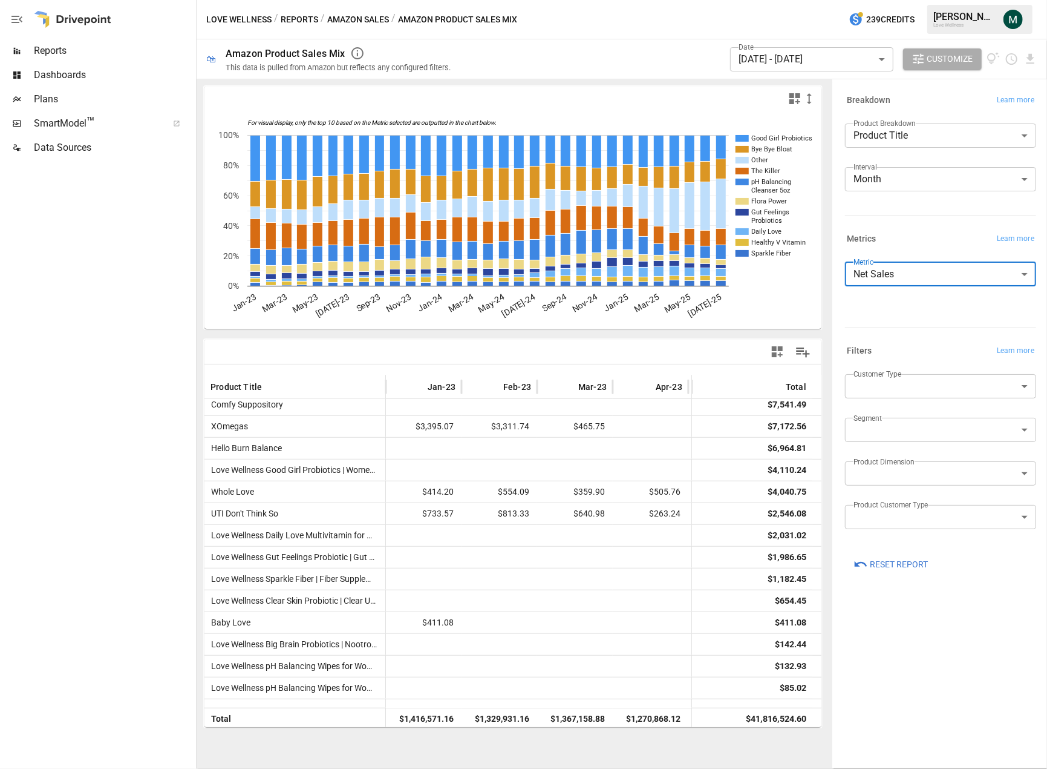
scroll to position [683, 0]
click at [1032, 55] on icon "Download report" at bounding box center [1031, 59] width 8 height 10
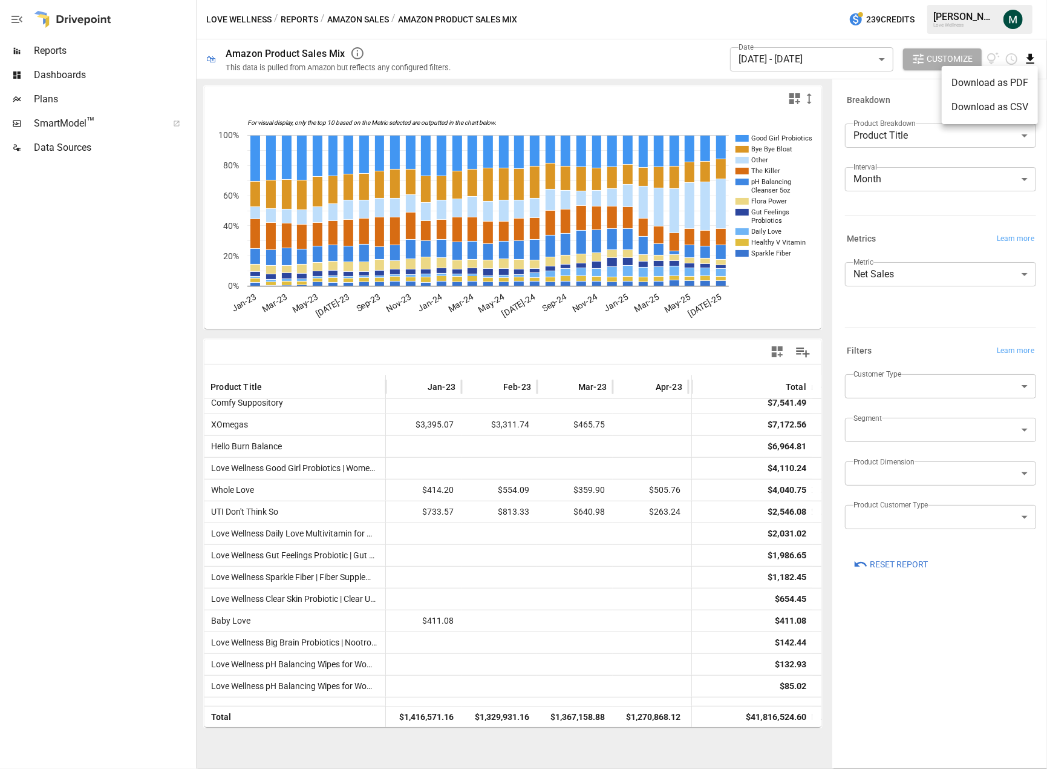
click at [998, 109] on li "Download as CSV" at bounding box center [990, 107] width 96 height 24
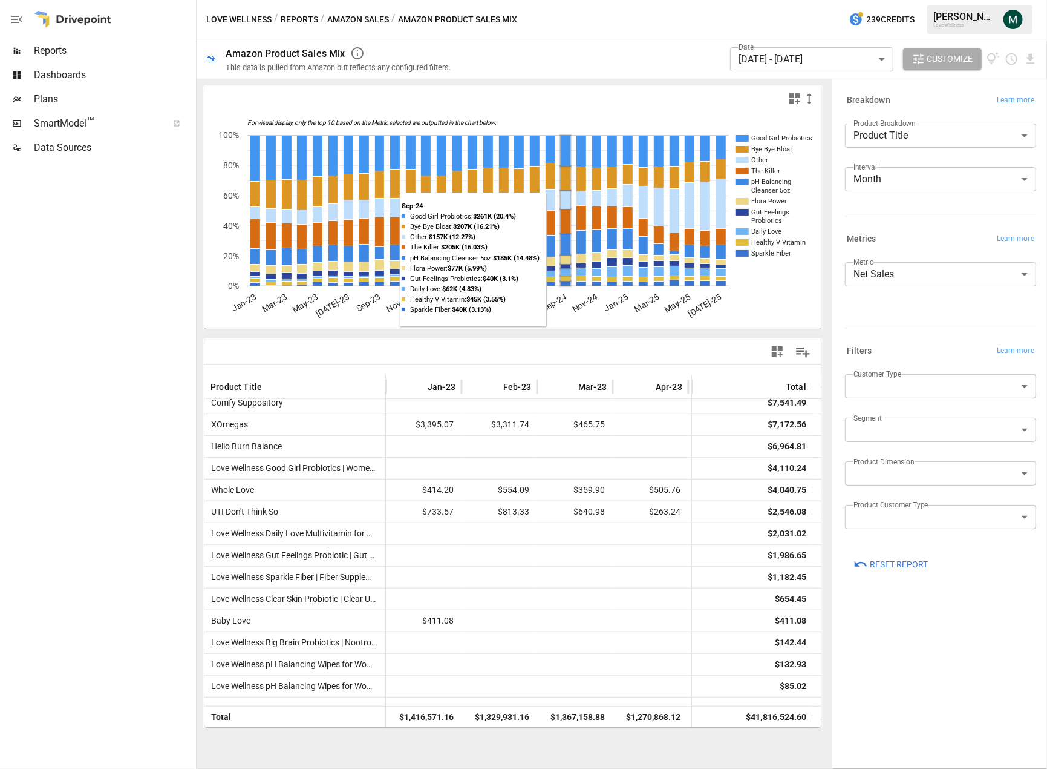
click at [951, 0] on body "Reports Dashboards Plans SmartModel ™ Data Sources Love Wellness / Reports / Am…" at bounding box center [523, 0] width 1047 height 0
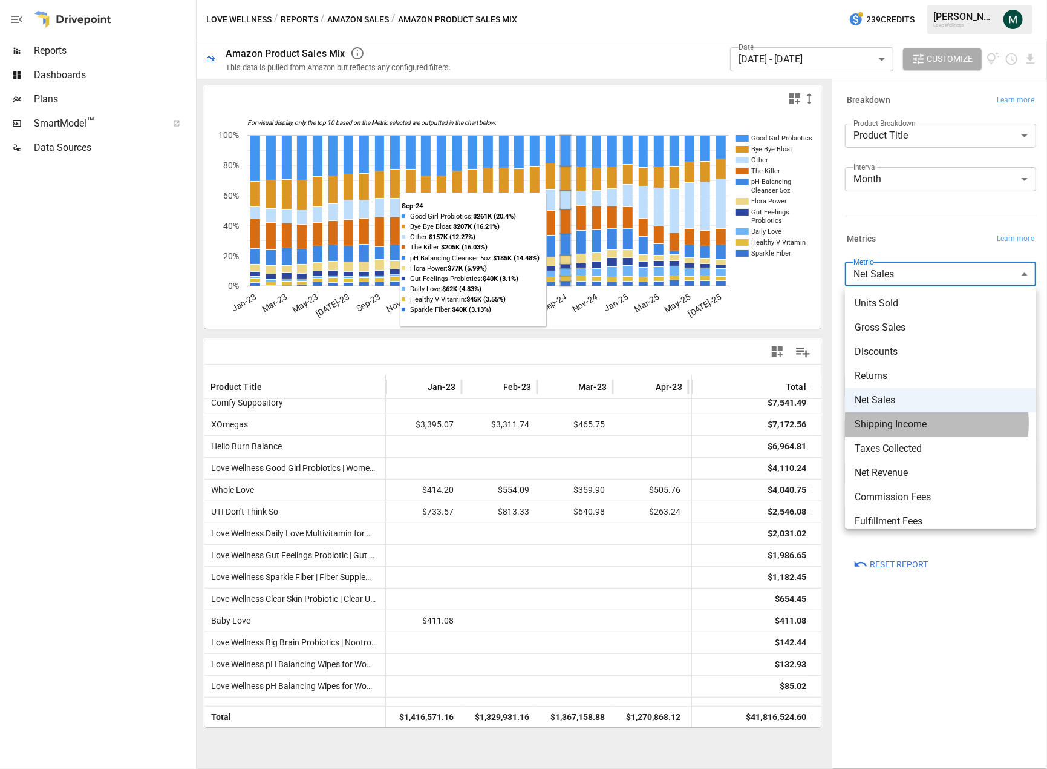
click at [927, 423] on span "Shipping Income" at bounding box center [941, 424] width 172 height 15
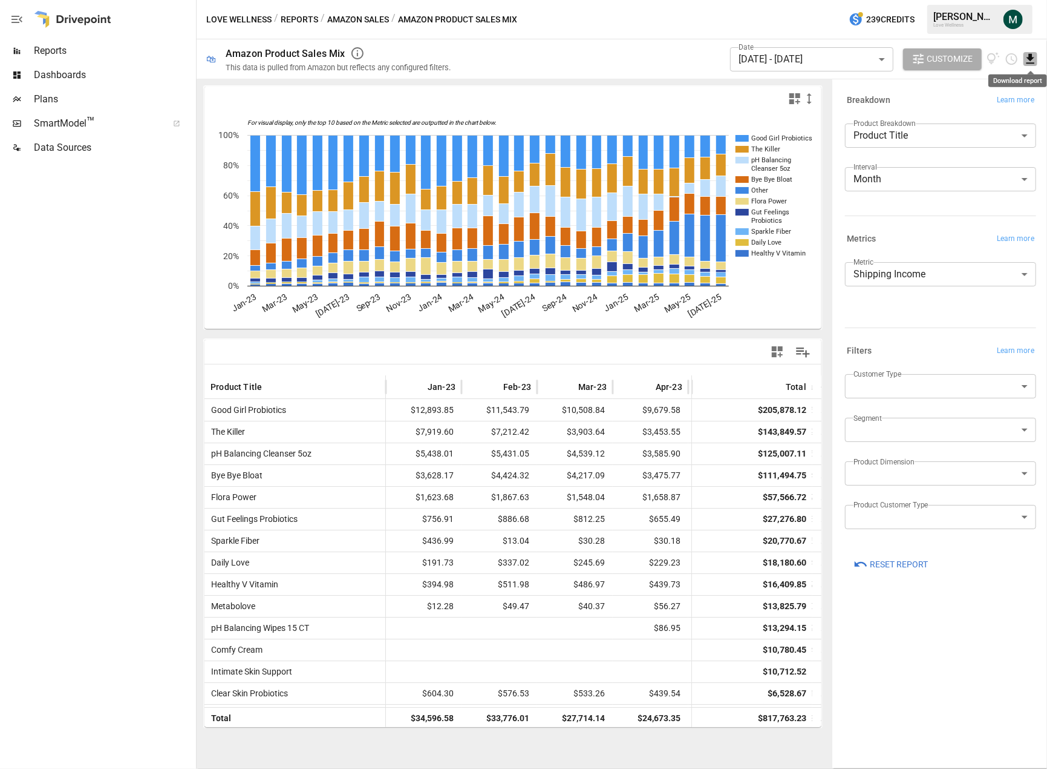
click at [1032, 59] on icon "Download report" at bounding box center [1031, 59] width 8 height 10
click at [1006, 108] on li "Download as CSV" at bounding box center [990, 107] width 96 height 24
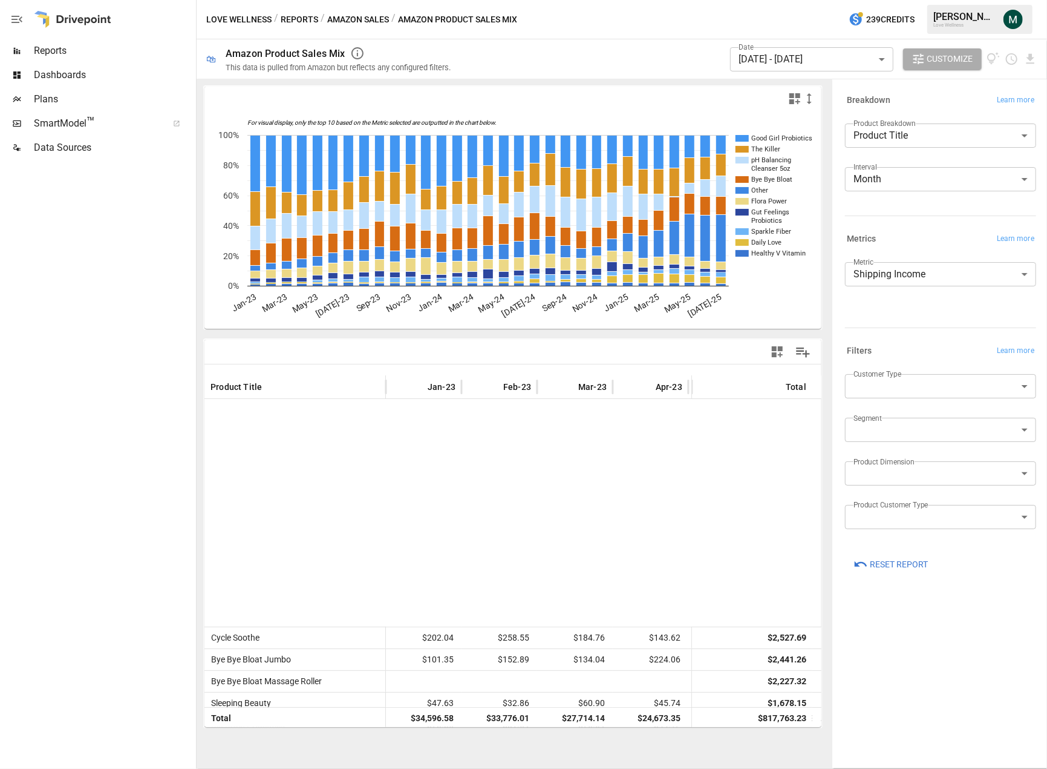
scroll to position [424, 0]
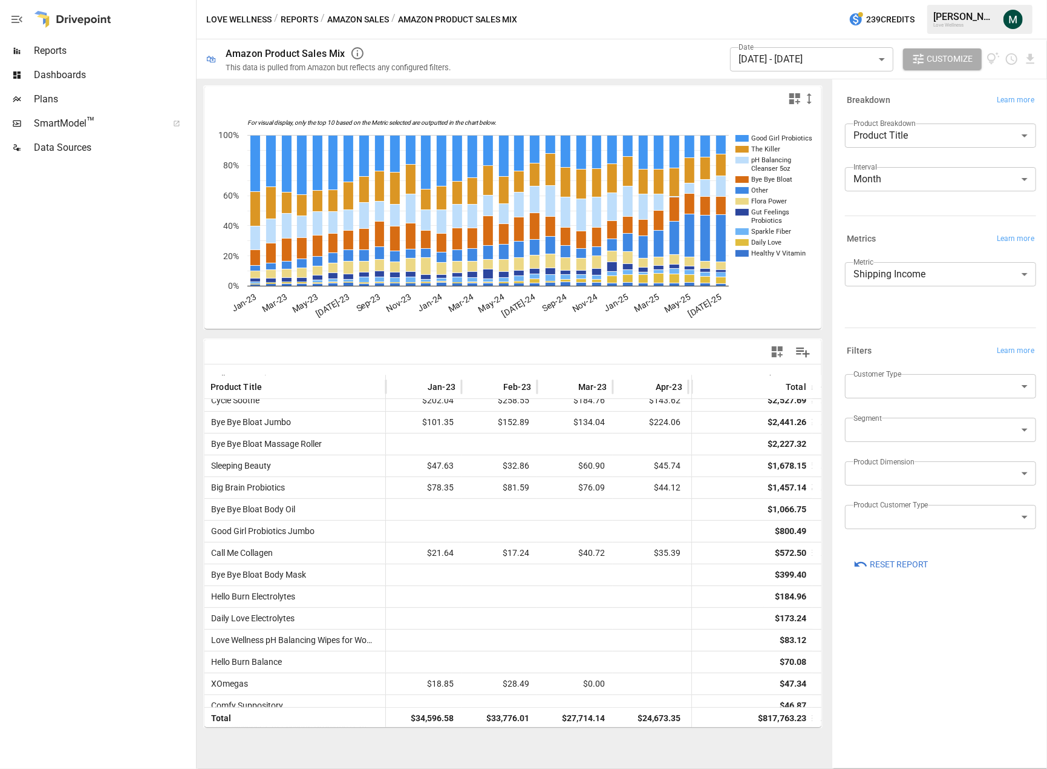
click at [923, 228] on div "Metrics Learn more" at bounding box center [939, 237] width 196 height 22
click at [928, 0] on body "Reports Dashboards Plans SmartModel ™ Data Sources Love Wellness / Reports / Am…" at bounding box center [523, 0] width 1047 height 0
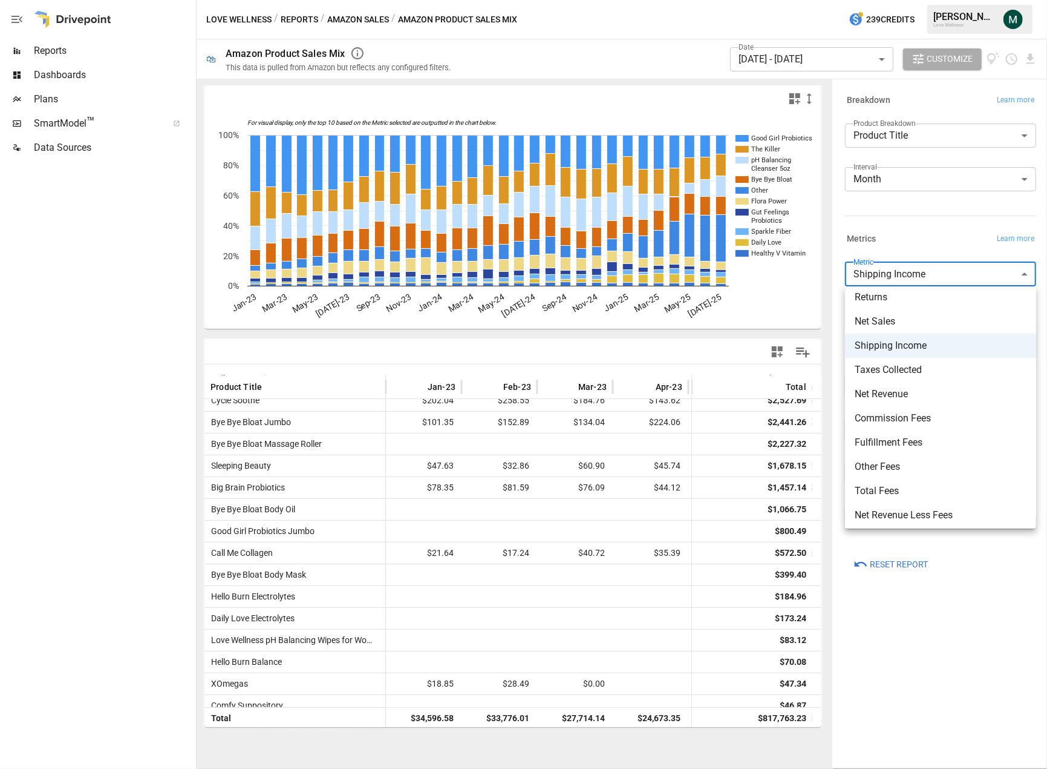
scroll to position [82, 0]
click at [913, 392] on span "Net Revenue" at bounding box center [941, 390] width 172 height 15
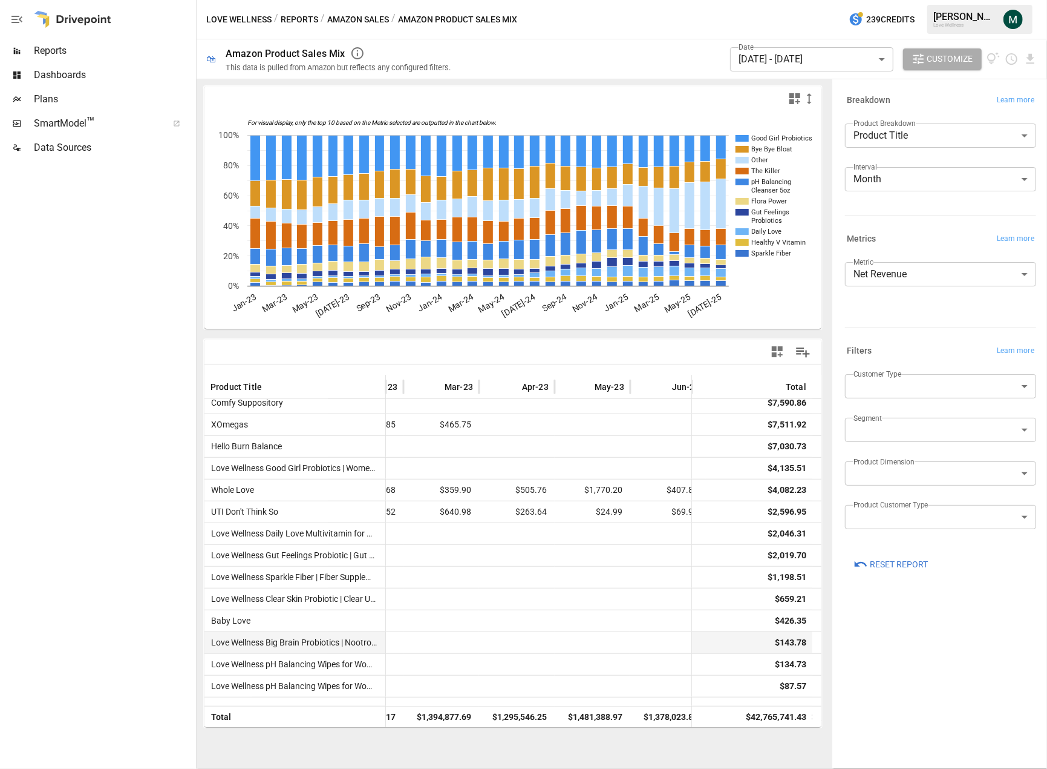
scroll to position [683, 134]
click at [461, 734] on div "For visual display, only the top 10 based on the Metric selected are outputted …" at bounding box center [513, 424] width 633 height 690
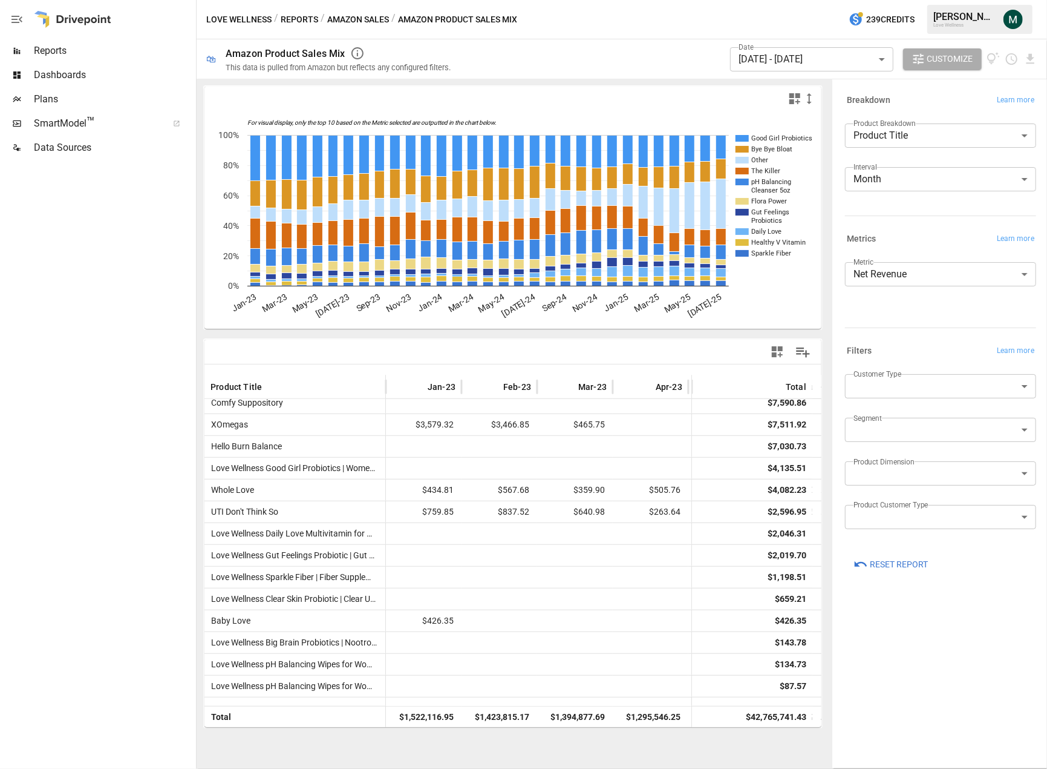
click at [945, 0] on body "Reports Dashboards Plans SmartModel ™ Data Sources Love Wellness / Reports / Am…" at bounding box center [523, 0] width 1047 height 0
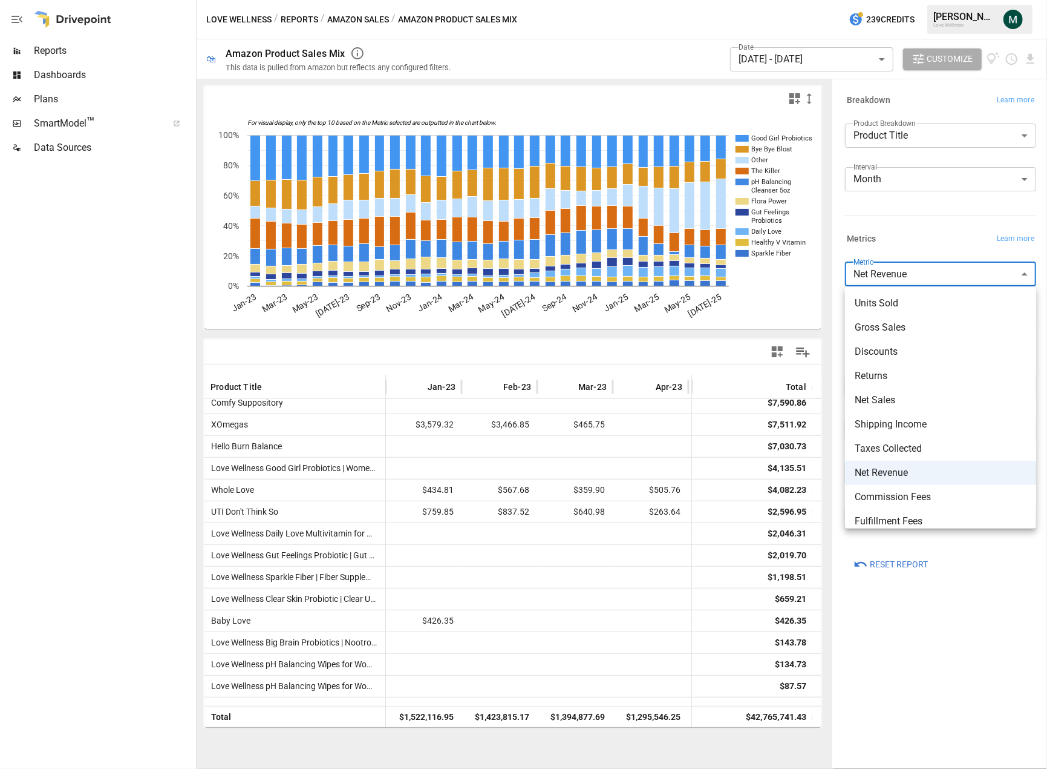
click at [919, 427] on span "Shipping Income" at bounding box center [941, 424] width 172 height 15
type input "**********"
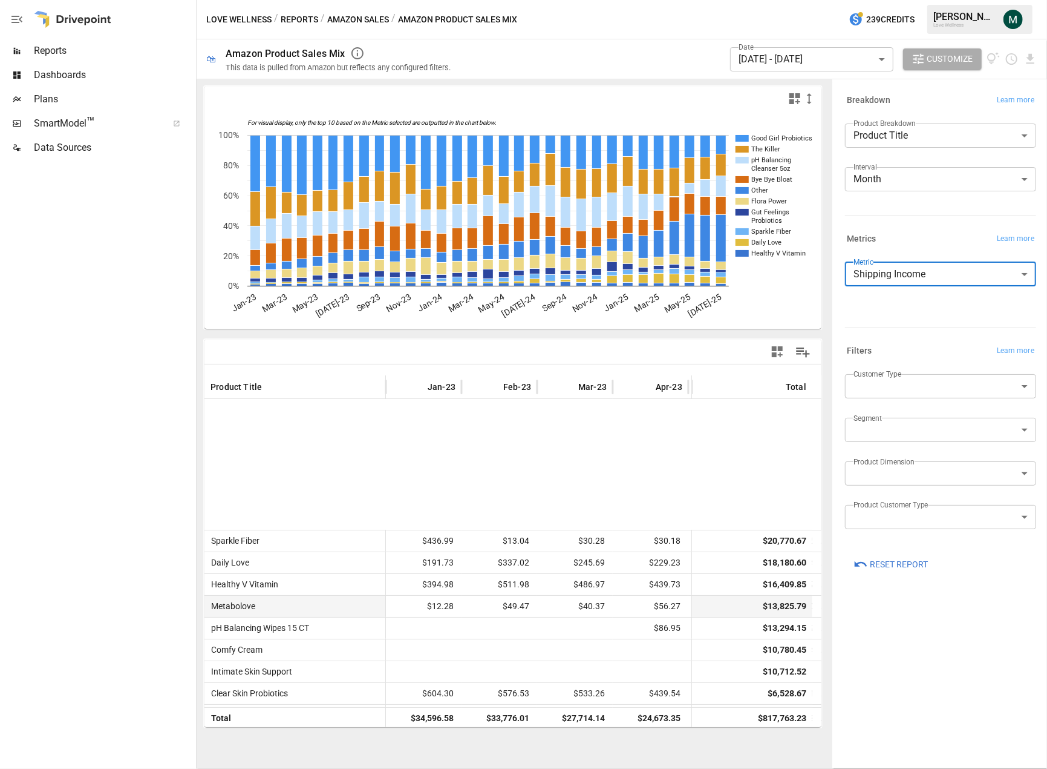
scroll to position [242, 0]
